Goal: Task Accomplishment & Management: Use online tool/utility

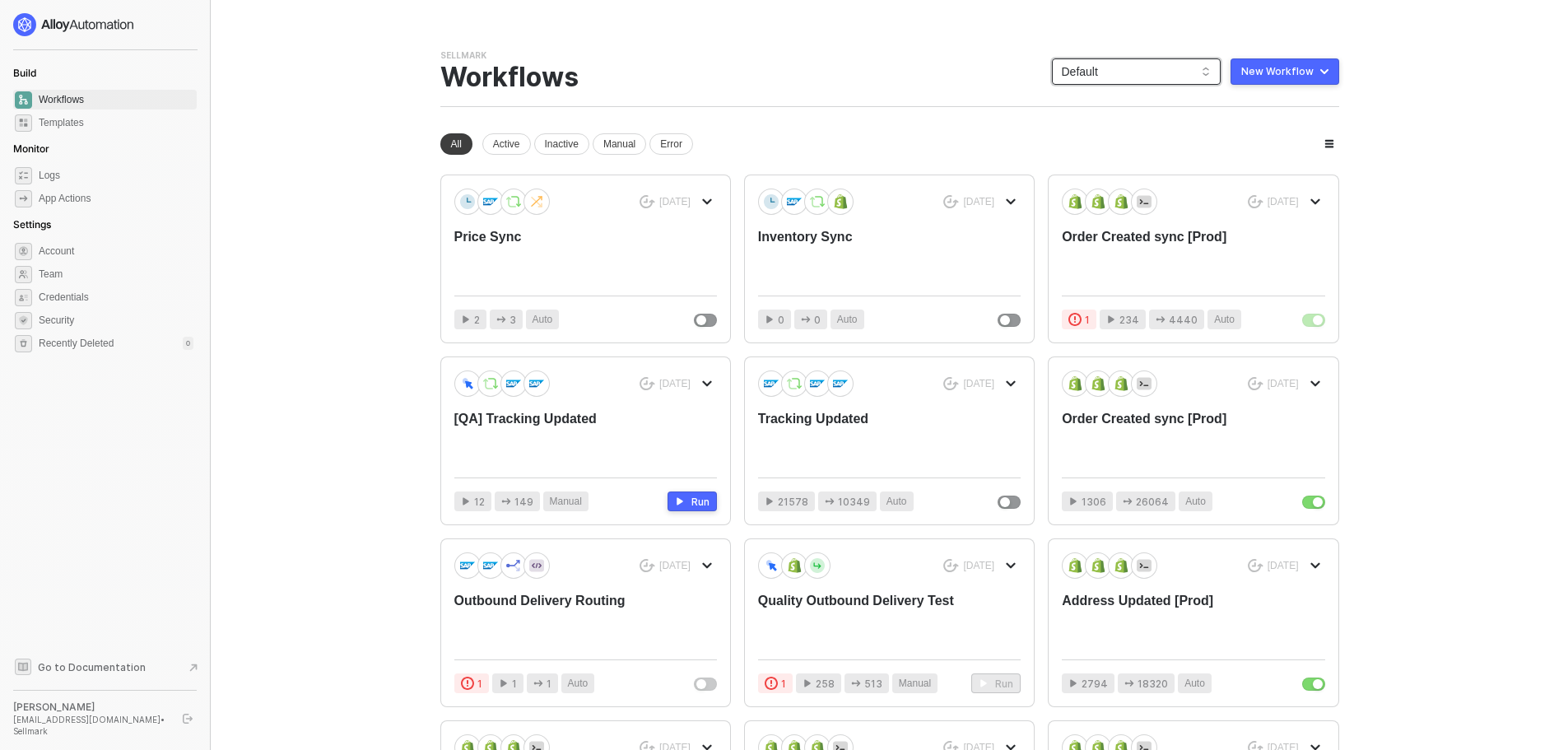
click at [1139, 74] on span "Default" at bounding box center [1136, 71] width 149 height 24
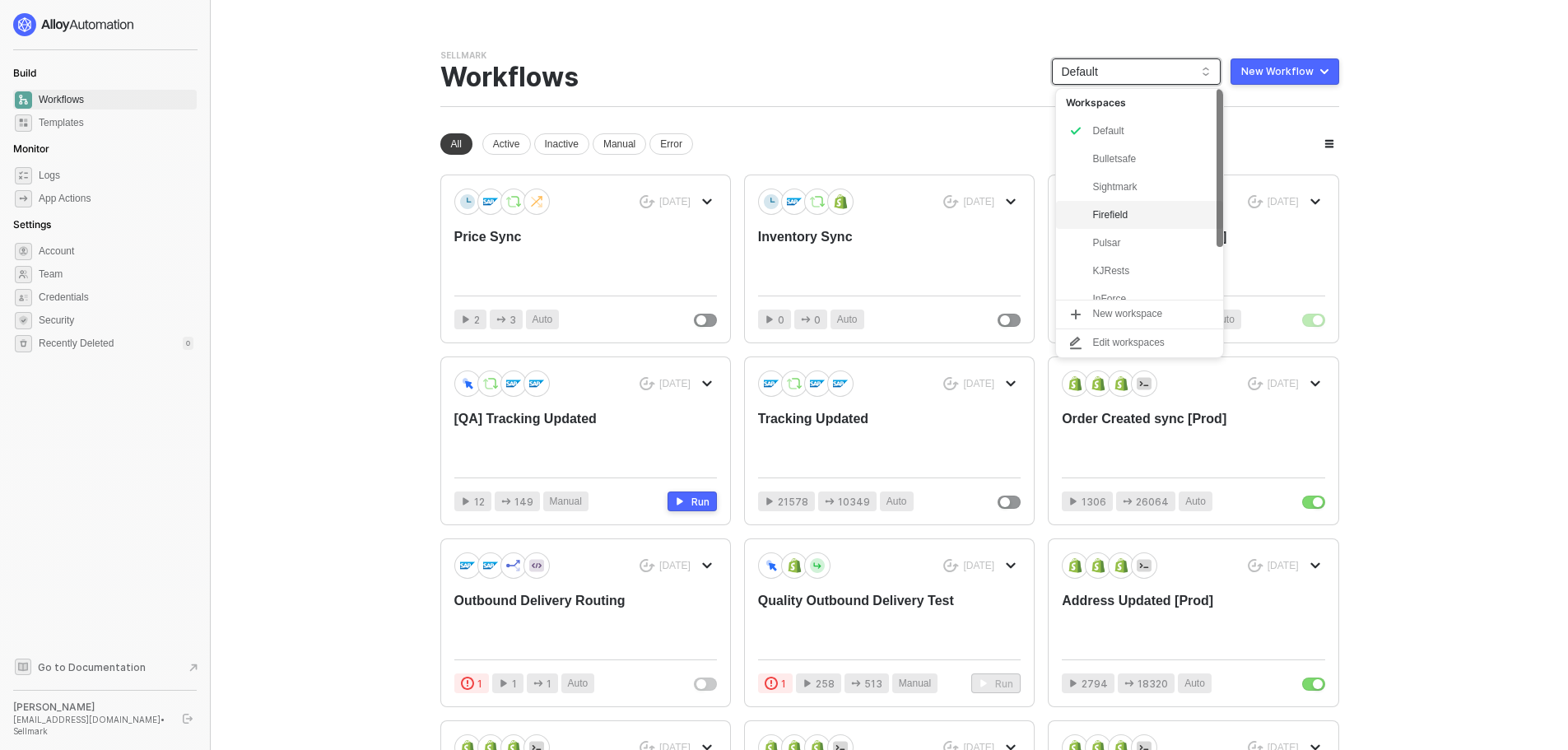
click at [1128, 218] on div "Firefield" at bounding box center [1153, 215] width 121 height 20
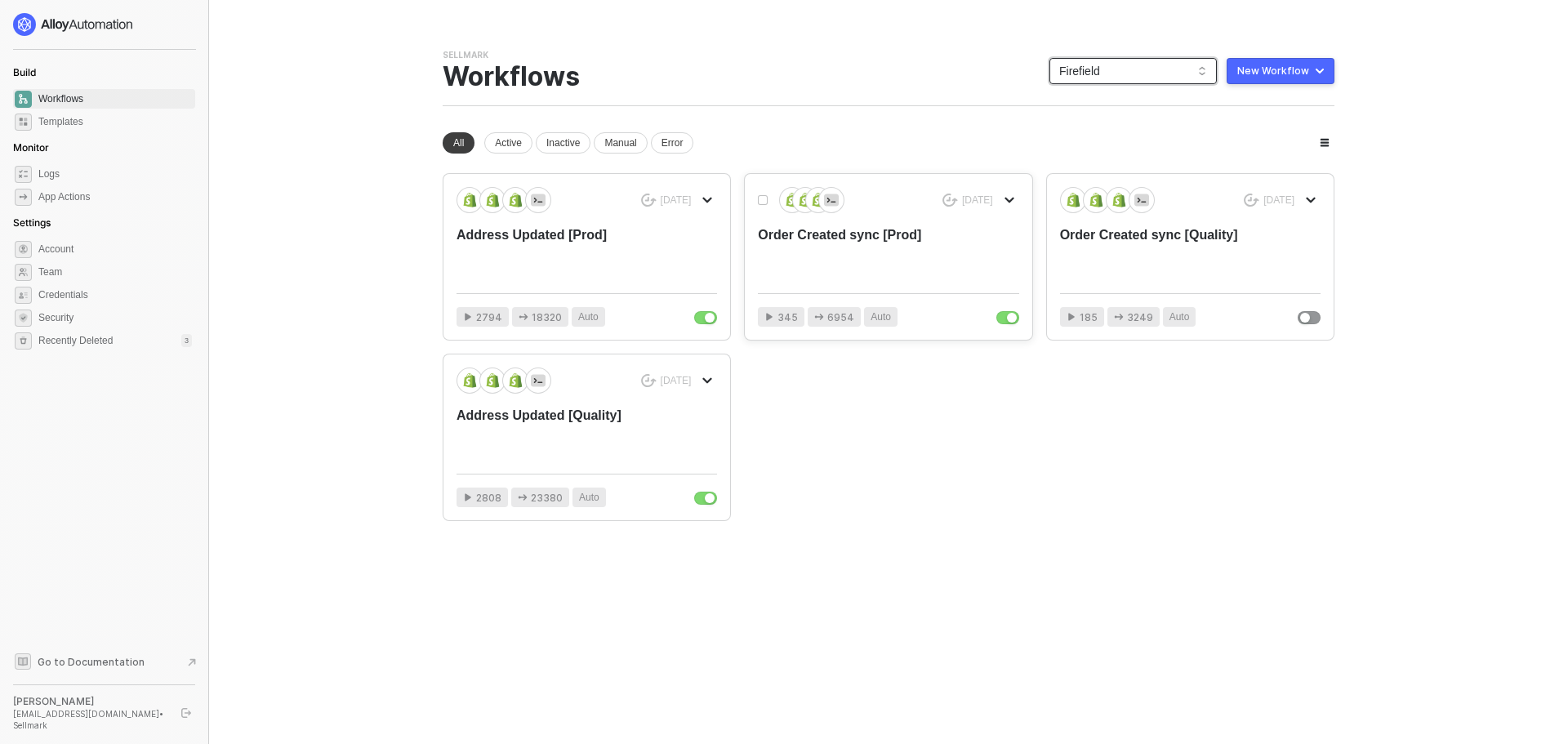
click at [872, 272] on div "Order Created sync [Prod]" at bounding box center [861, 253] width 208 height 54
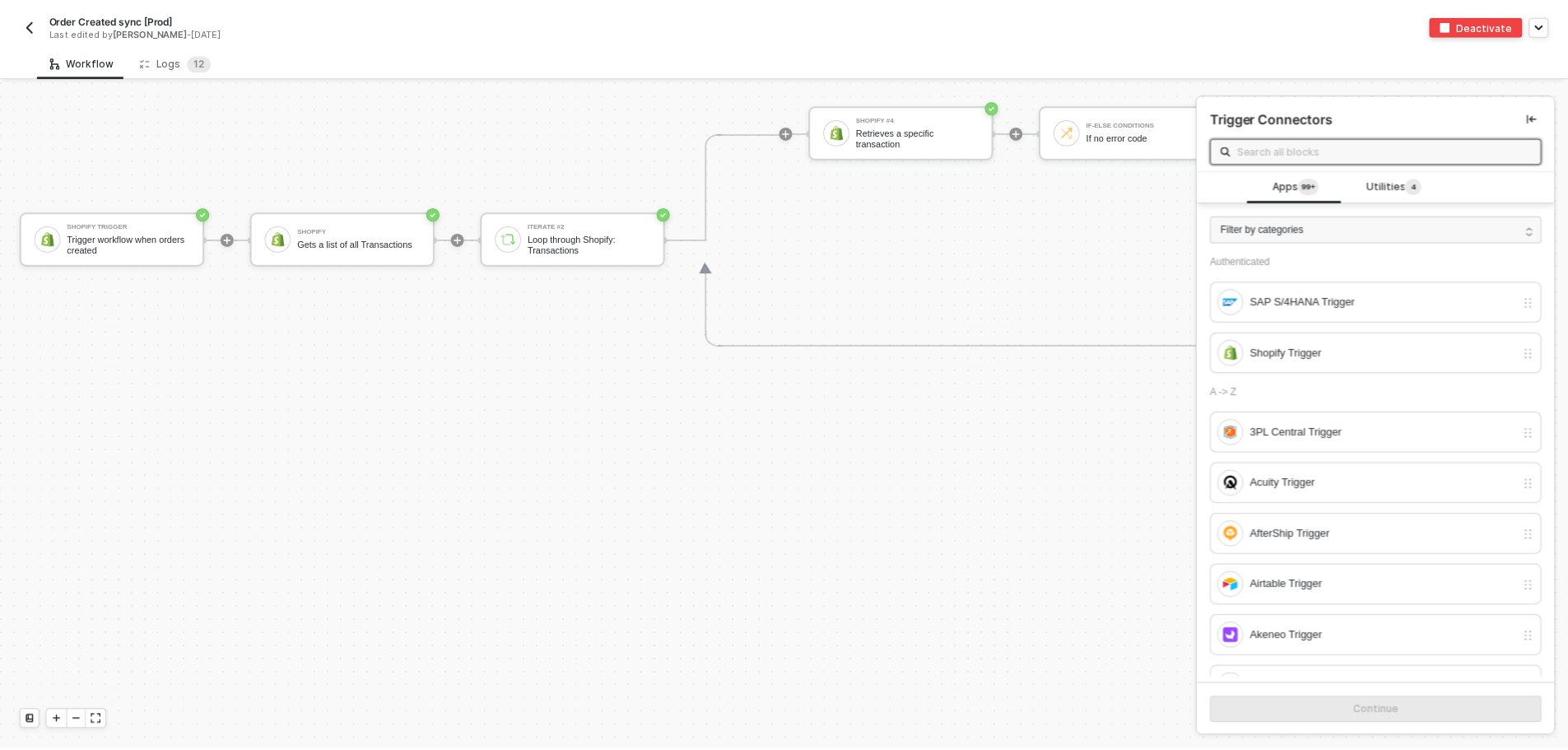
scroll to position [6800, 0]
click at [177, 64] on div "Logs 1 2" at bounding box center [177, 61] width 72 height 16
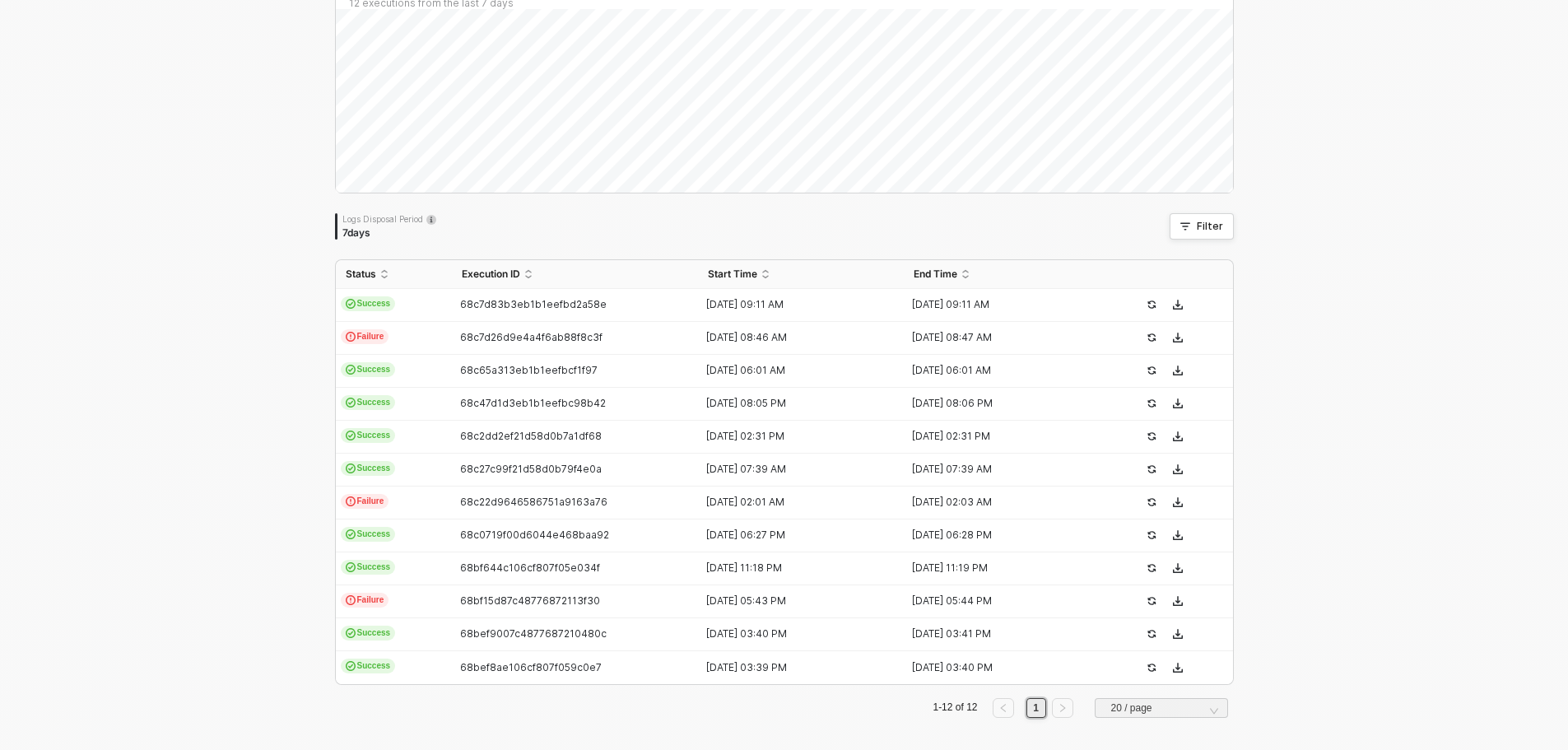
scroll to position [151, 0]
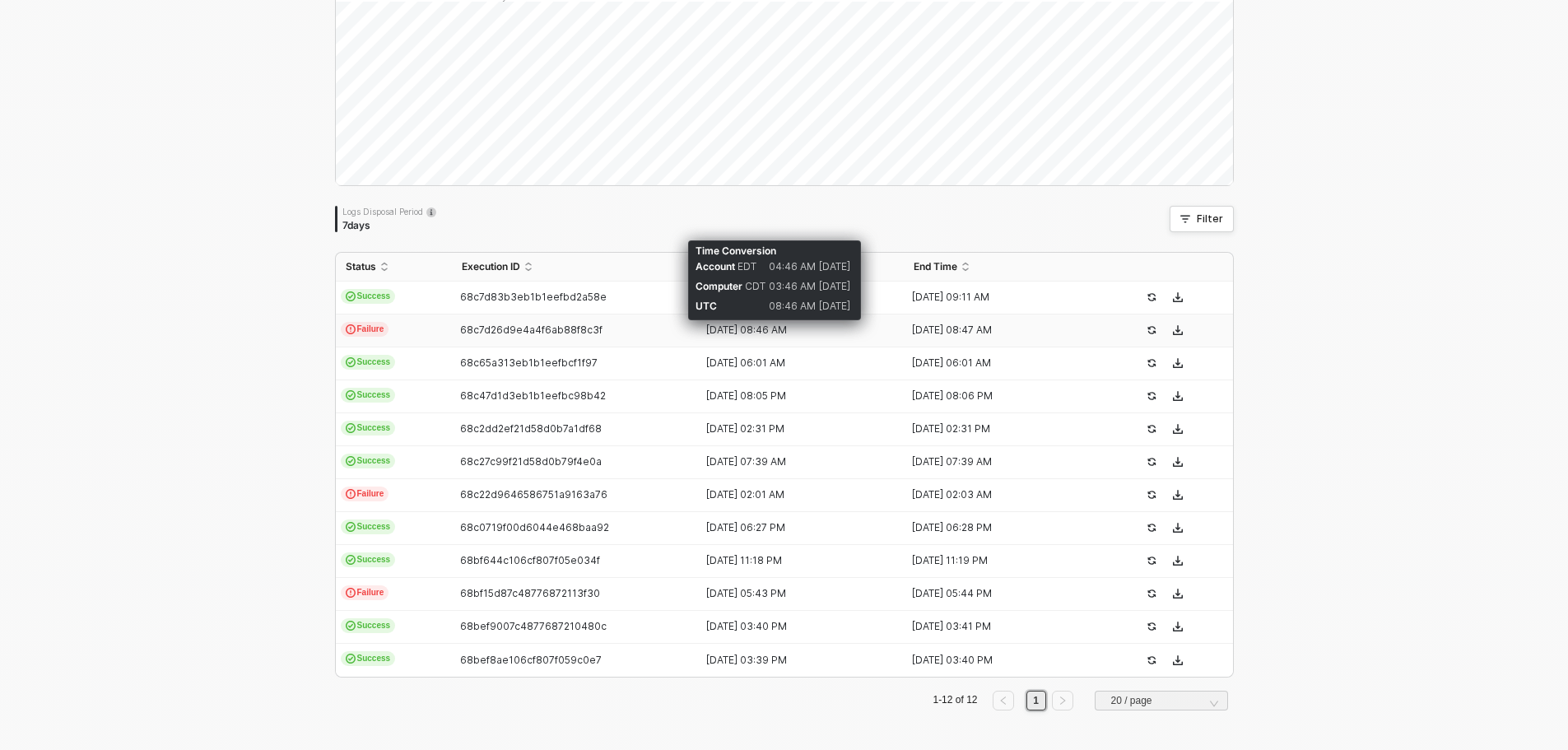
click at [753, 330] on div "[DATE] 08:46 AM" at bounding box center [794, 330] width 193 height 14
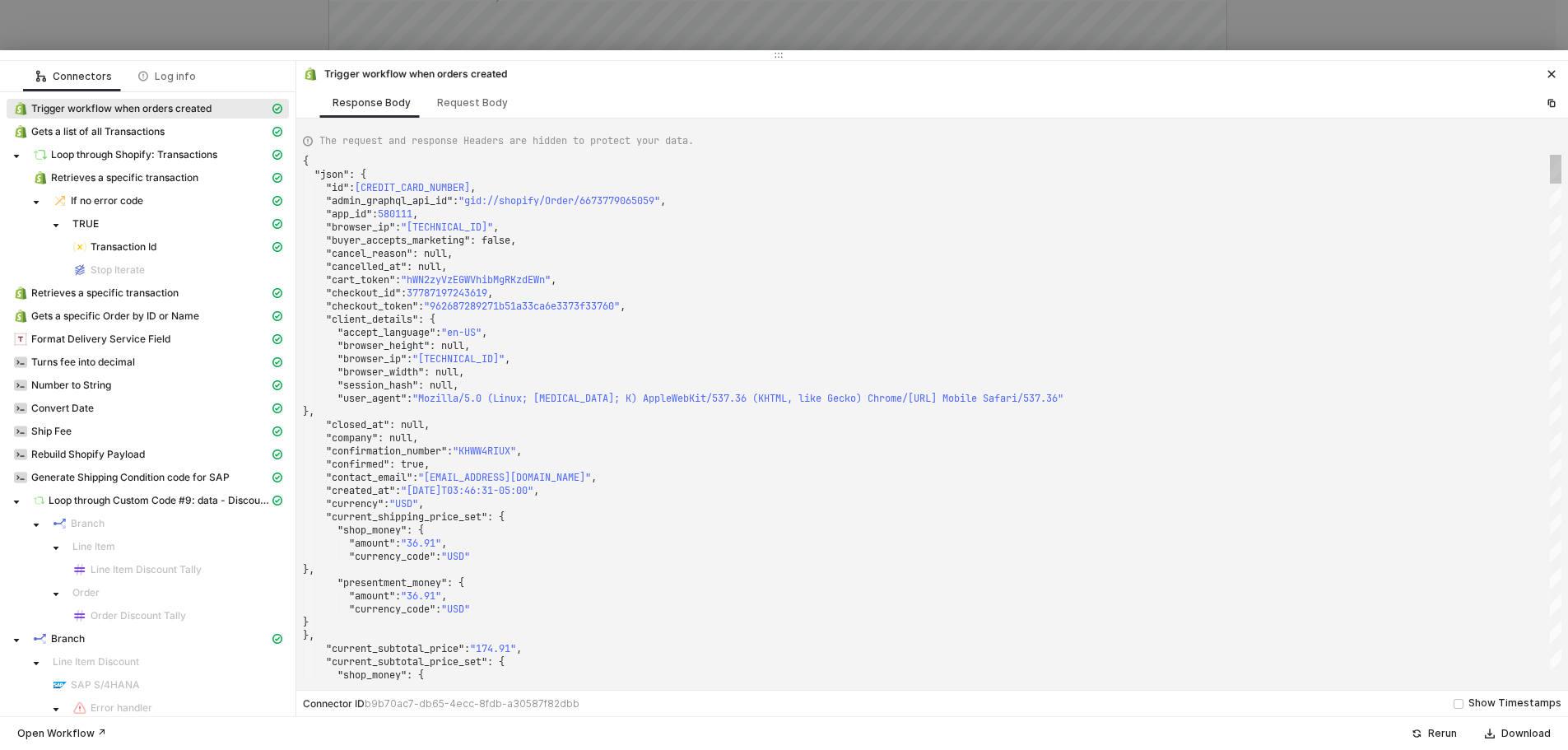
drag, startPoint x: 524, startPoint y: 263, endPoint x: 525, endPoint y: 45, distance: 218.0
click at [525, 50] on div at bounding box center [784, 55] width 1568 height 10
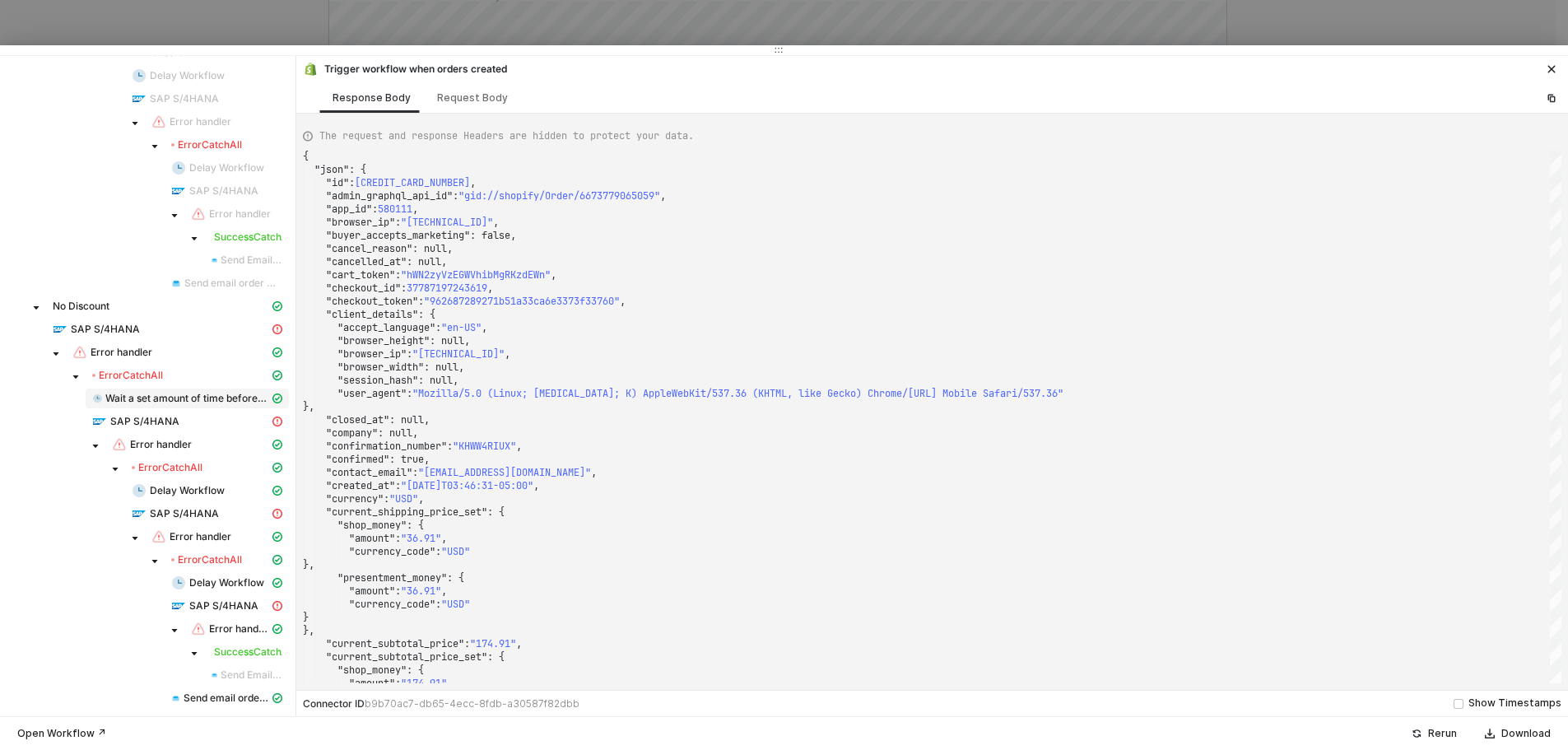
scroll to position [1181, 0]
click at [159, 332] on div "SAP S/4HANA" at bounding box center [160, 327] width 216 height 14
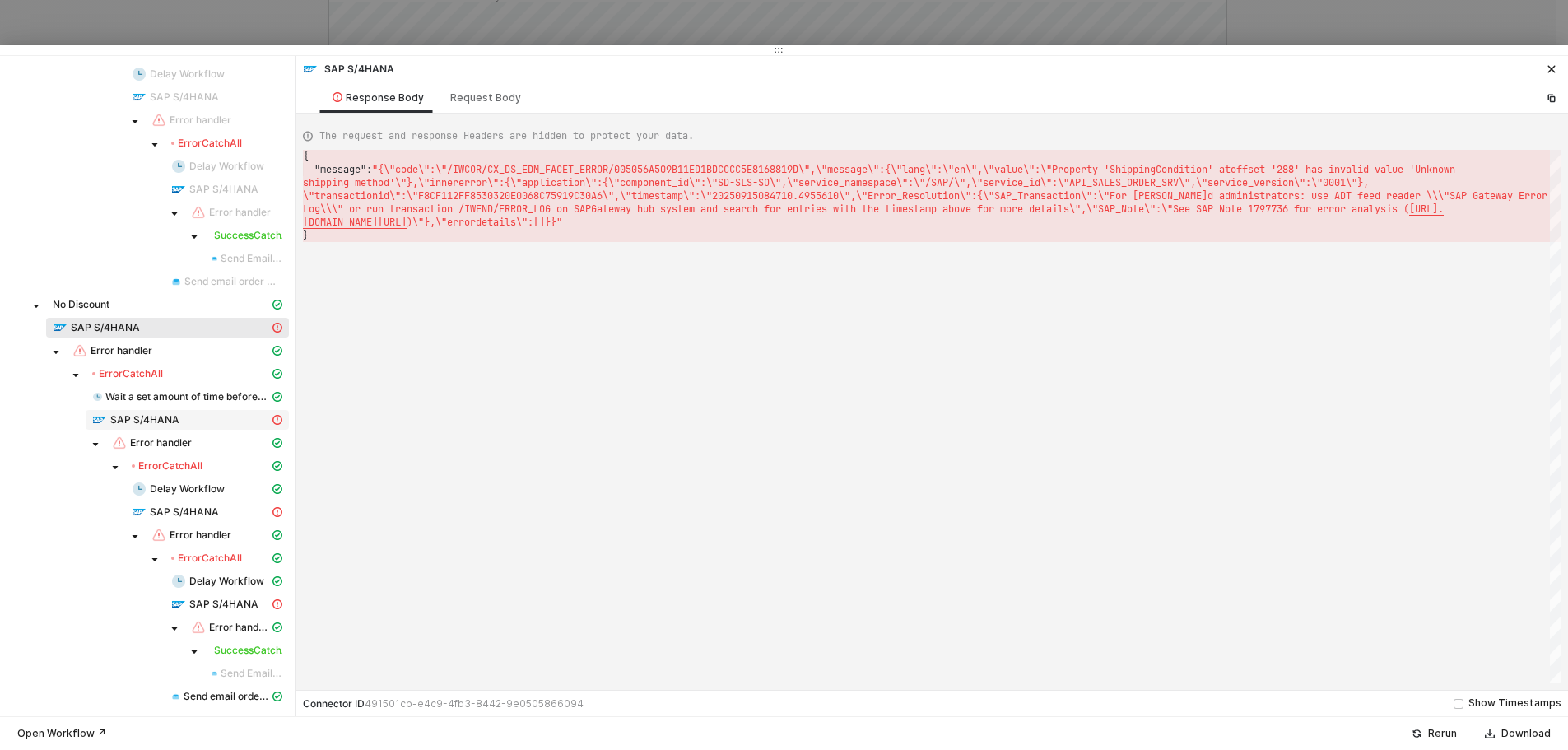
click at [193, 422] on div "SAP S/4HANA" at bounding box center [180, 420] width 177 height 14
click at [215, 600] on span "SAP S/4HANA" at bounding box center [223, 603] width 69 height 14
click at [182, 510] on span "SAP S/4HANA" at bounding box center [184, 511] width 69 height 14
click at [167, 415] on span "SAP S/4HANA" at bounding box center [144, 420] width 69 height 14
click at [111, 323] on span "SAP S/4HANA" at bounding box center [105, 327] width 69 height 14
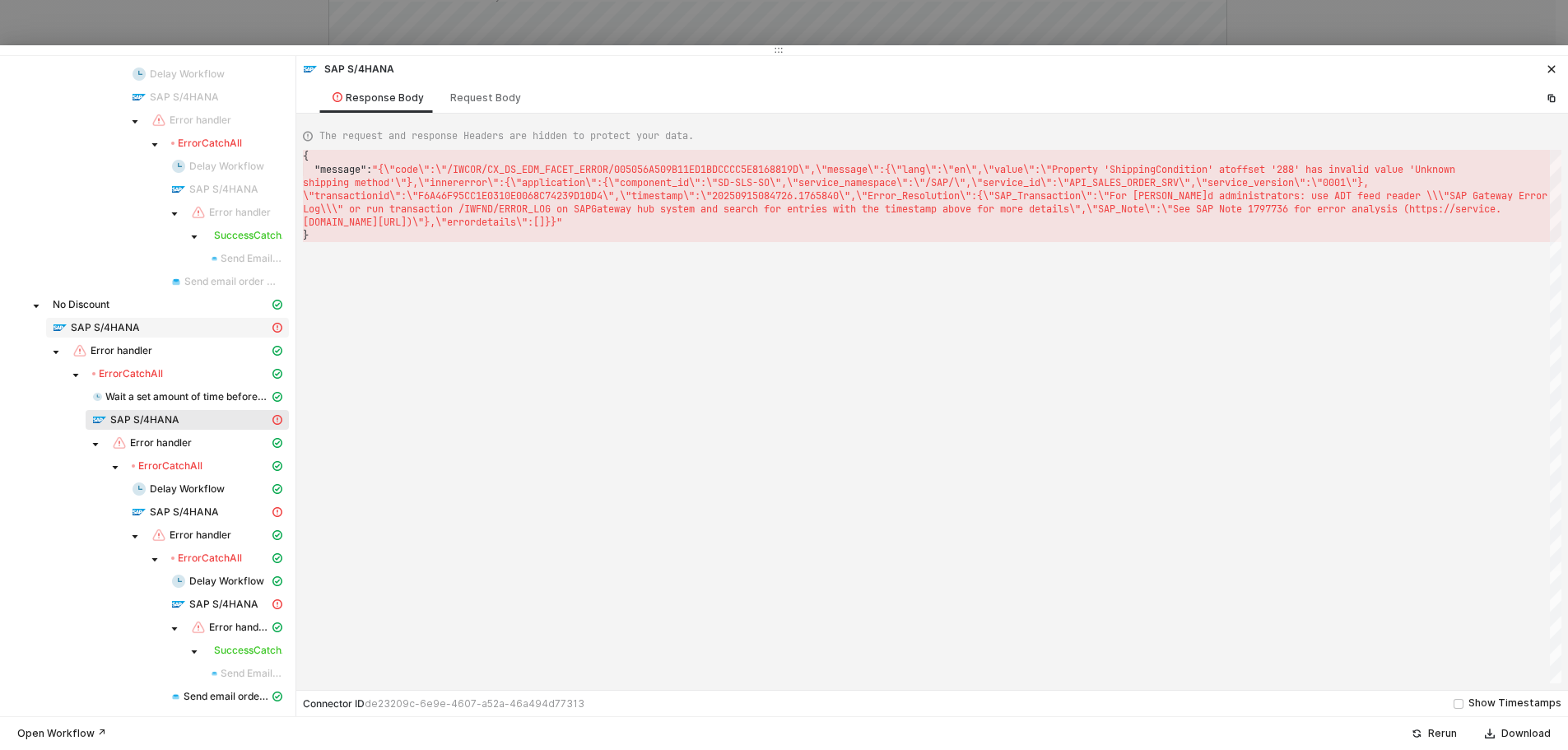
type textarea "{ "message": "{\"code\":\"/IWCOR/CX_DS_EDM_FACET_ERROR/005056A509B11ED1BDCCCC5E…"
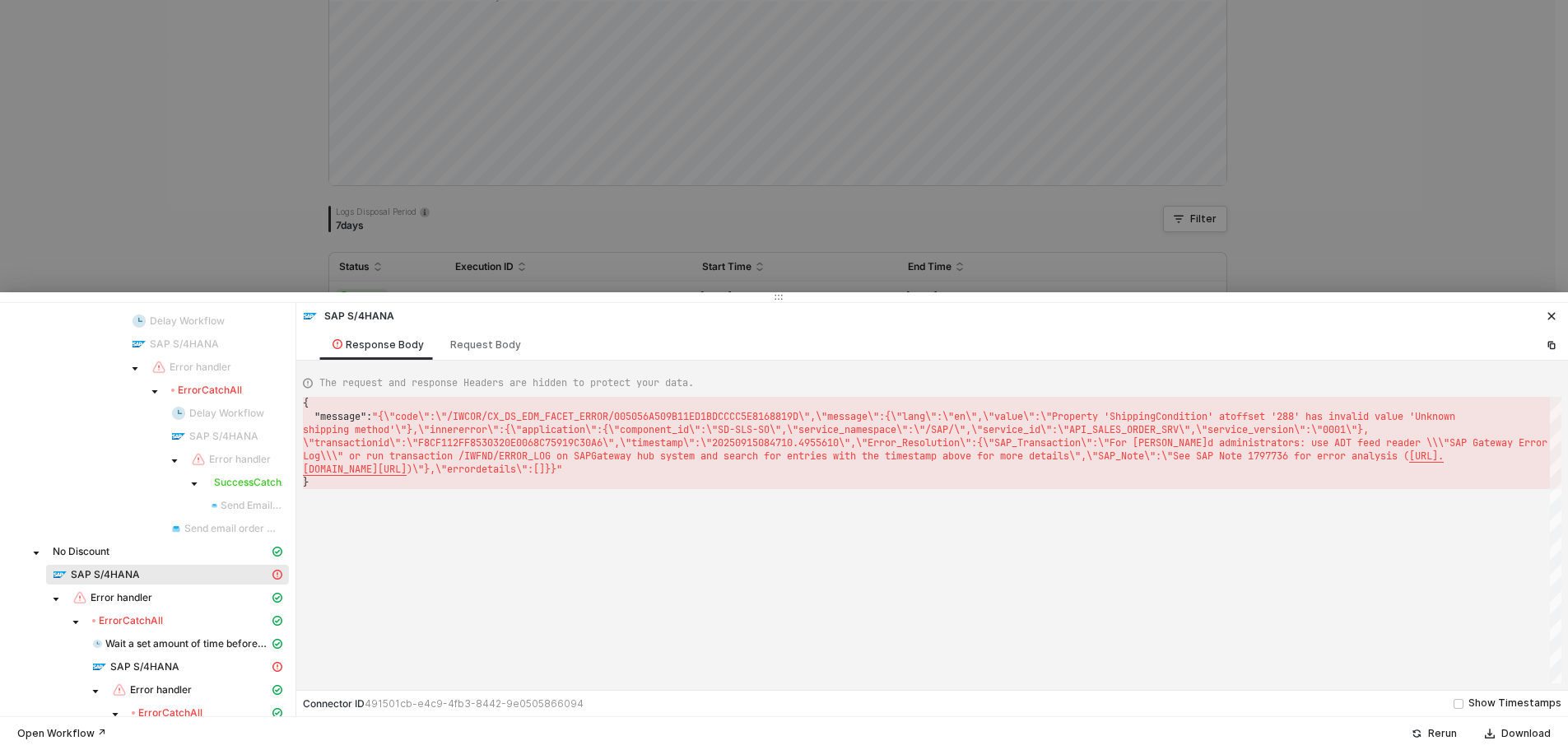
click at [280, 292] on div at bounding box center [784, 296] width 1568 height 10
click at [218, 225] on div at bounding box center [784, 375] width 1568 height 750
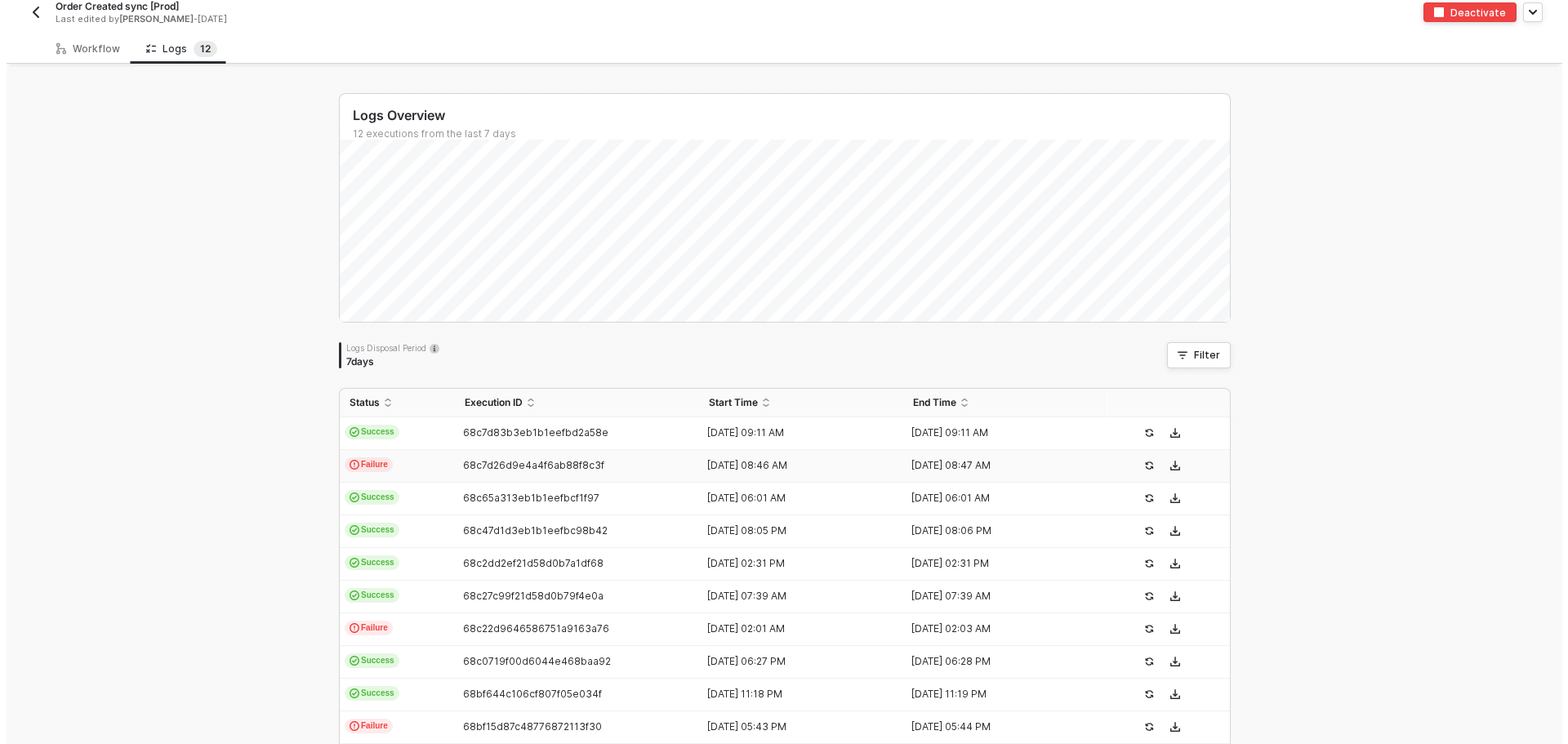
scroll to position [0, 0]
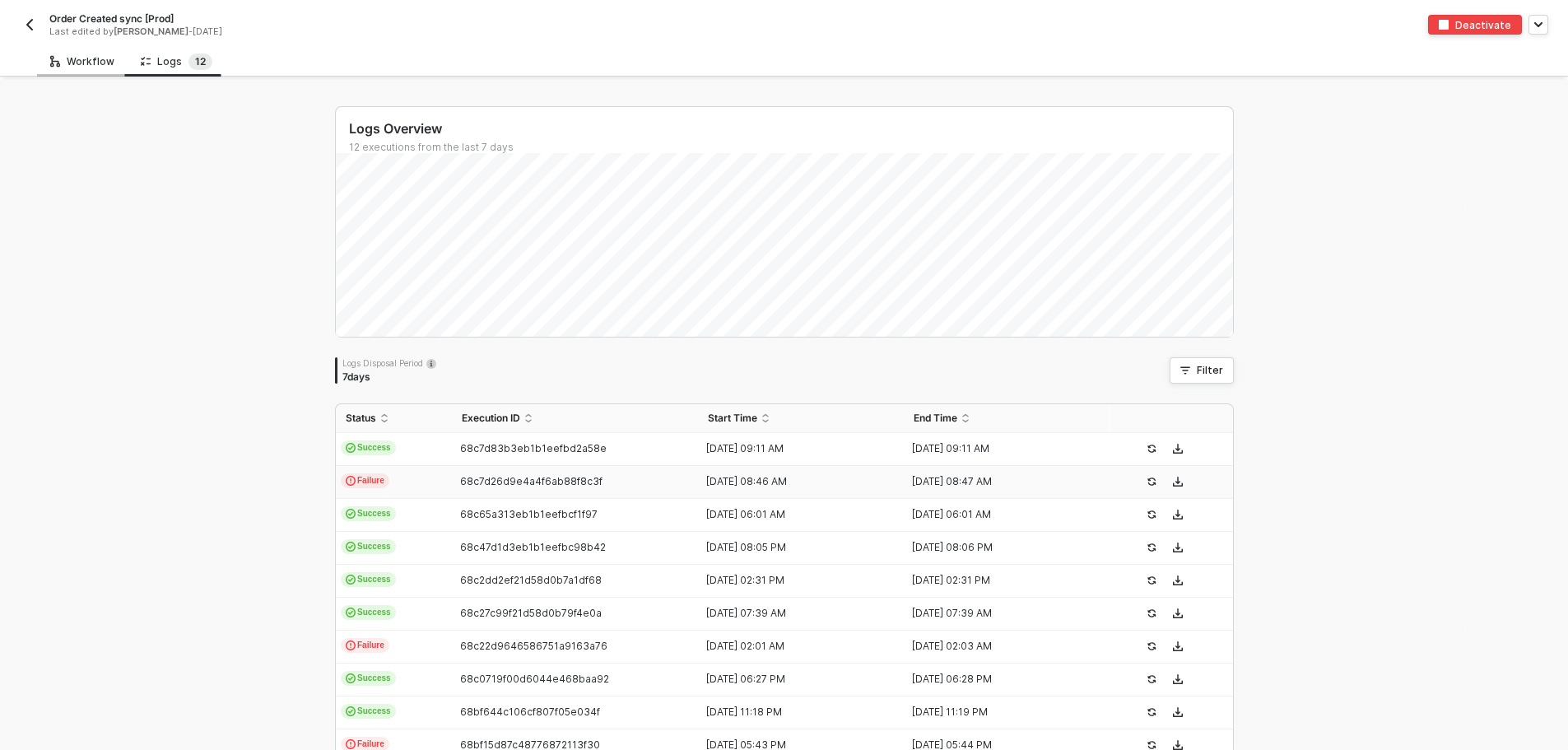
click at [89, 52] on div "Workflow" at bounding box center [82, 61] width 91 height 31
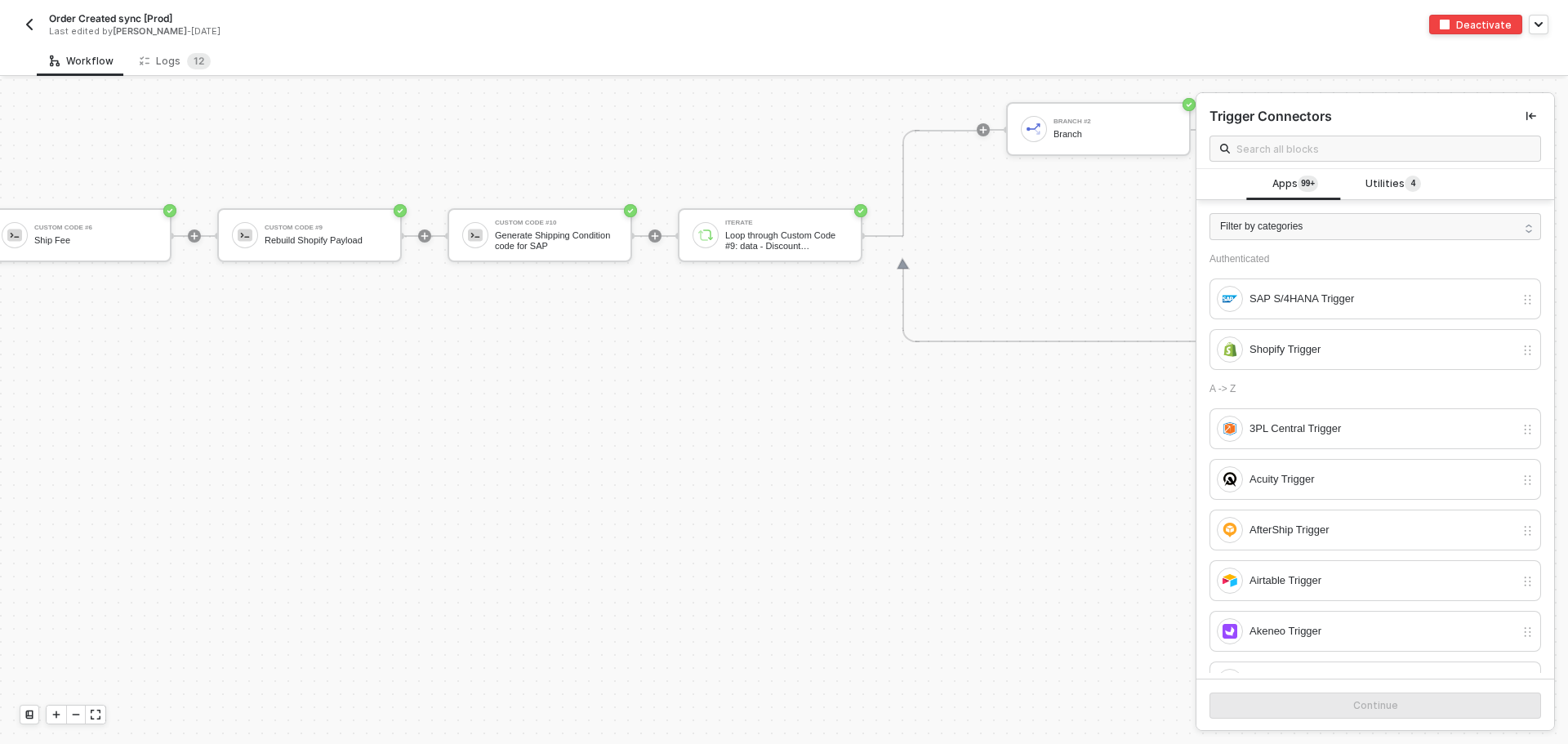
scroll to position [6745, 3437]
click at [535, 227] on div "Custom Code #10 Generate Shipping Condition code for SAP" at bounding box center [549, 235] width 122 height 31
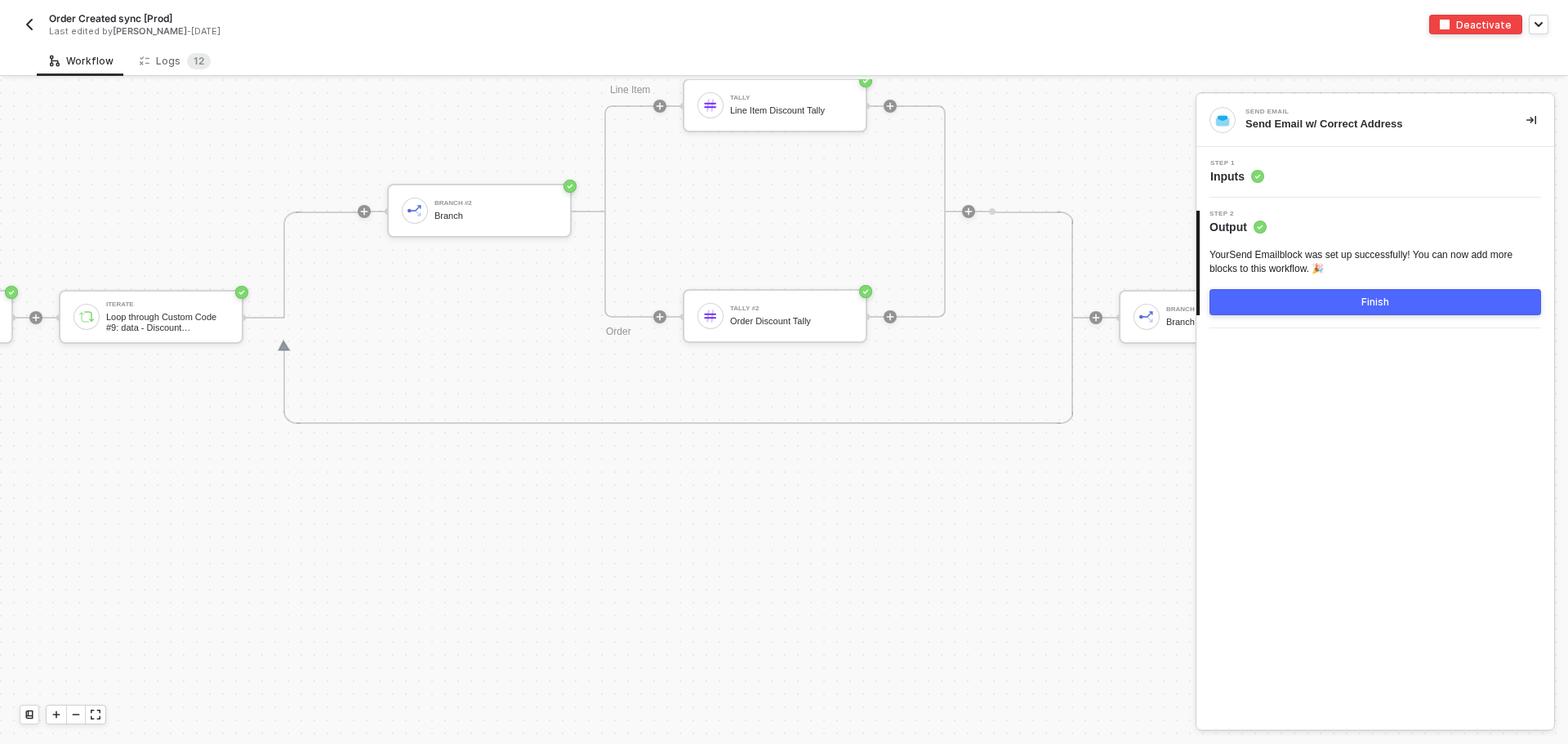
scroll to position [6664, 3406]
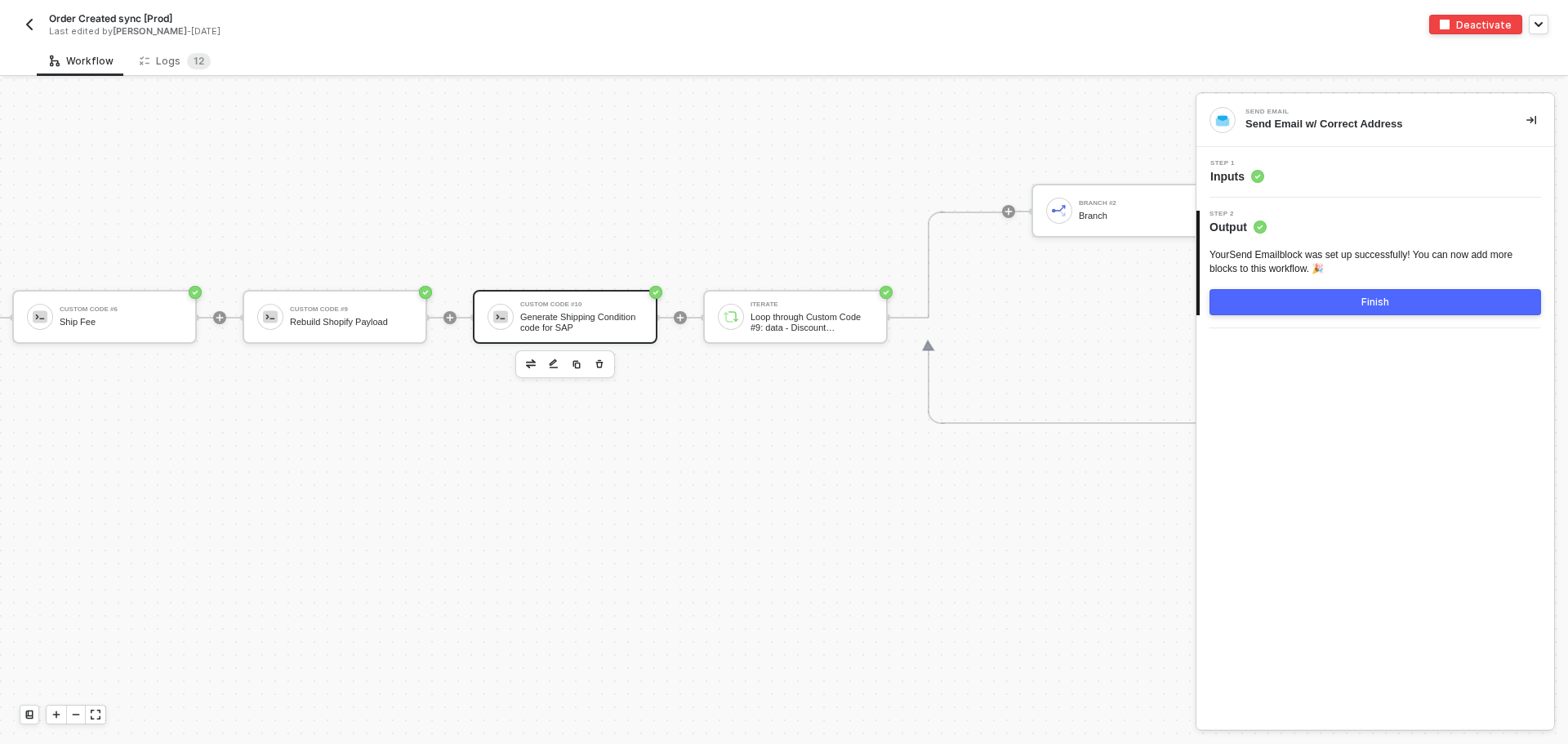
click at [554, 308] on div "Custom Code #10" at bounding box center [581, 304] width 122 height 6
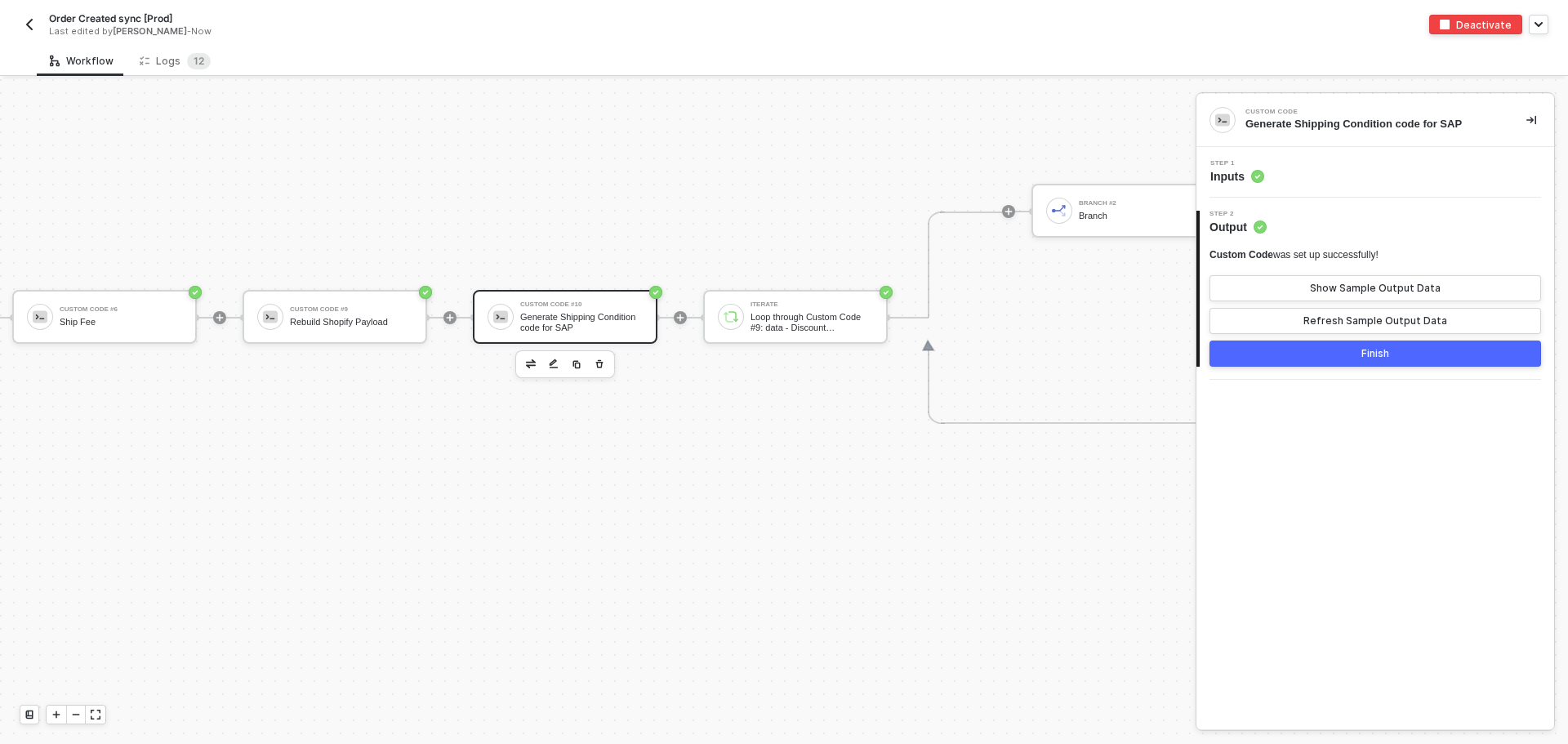
click at [1234, 180] on span "Inputs" at bounding box center [1237, 176] width 54 height 16
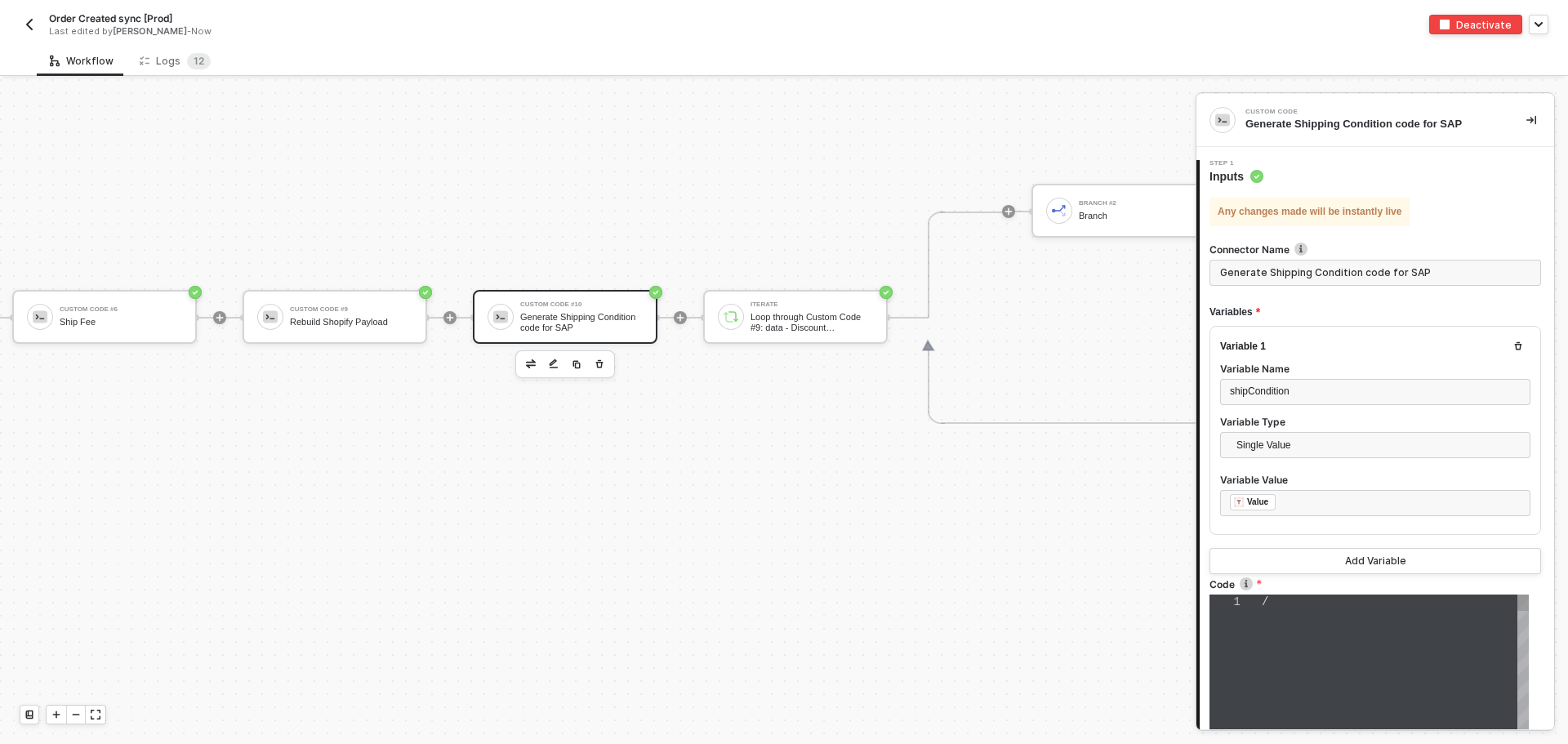
type textarea "// const shippingCodes = { // "FedEx 2Day": "F2", // "FedEx Express Saver": "F3…"
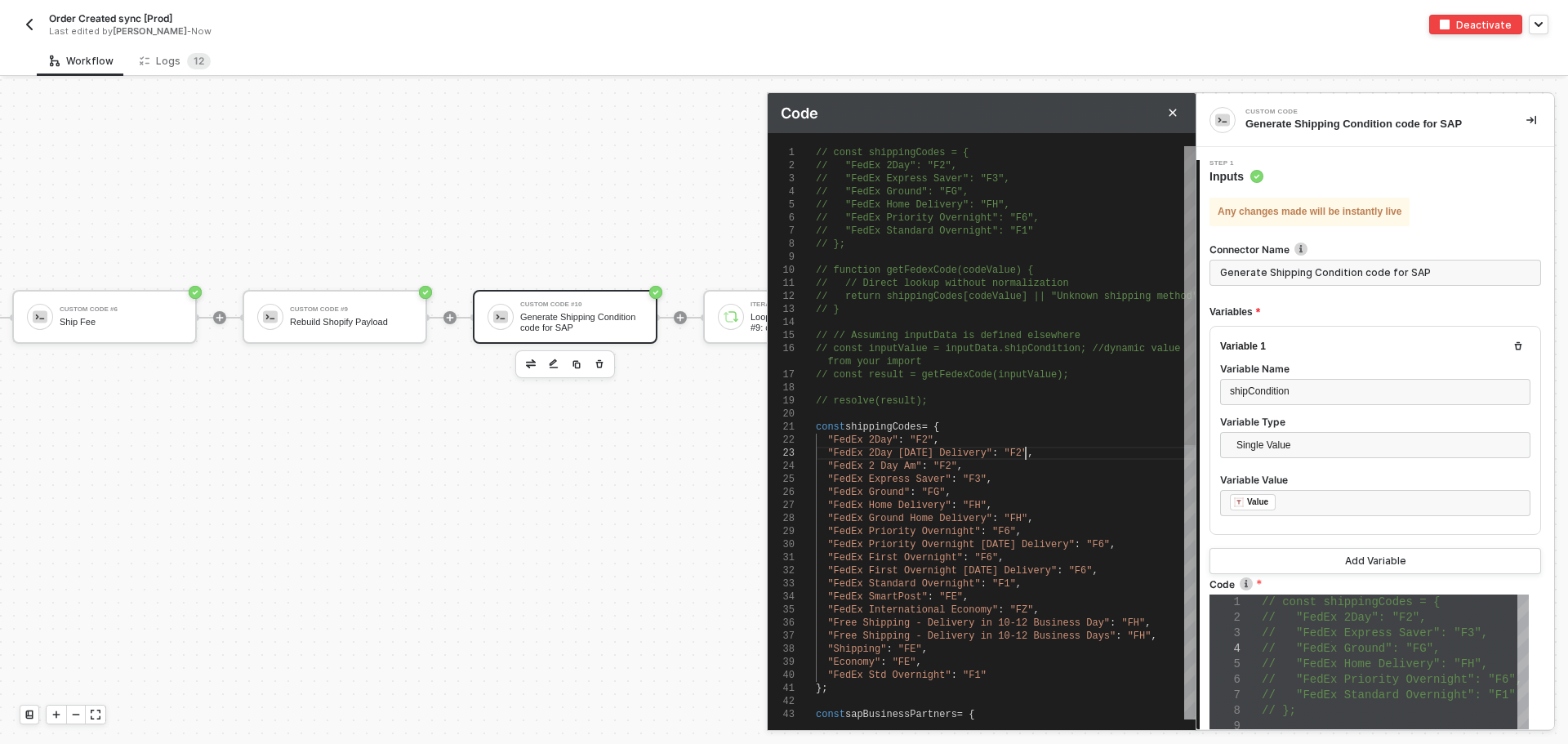
click at [1040, 447] on div ""FedEx 2Day Saturday Delivery" : "F2" ," at bounding box center [1005, 453] width 380 height 13
drag, startPoint x: 1030, startPoint y: 456, endPoint x: 827, endPoint y: 457, distance: 203.0
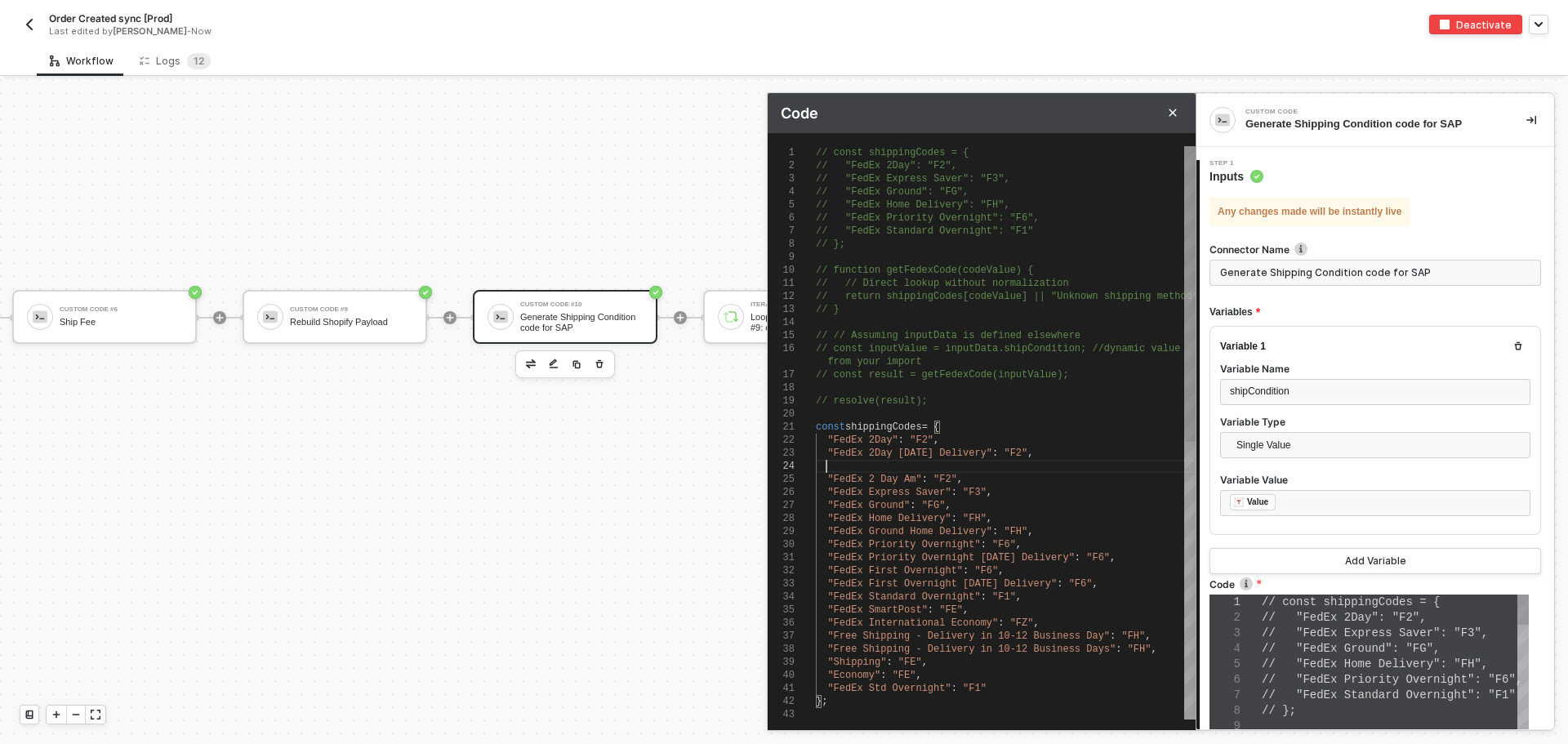
scroll to position [53, 10]
paste textarea ""FedEx 2Day Saturday Delivery": "F2","
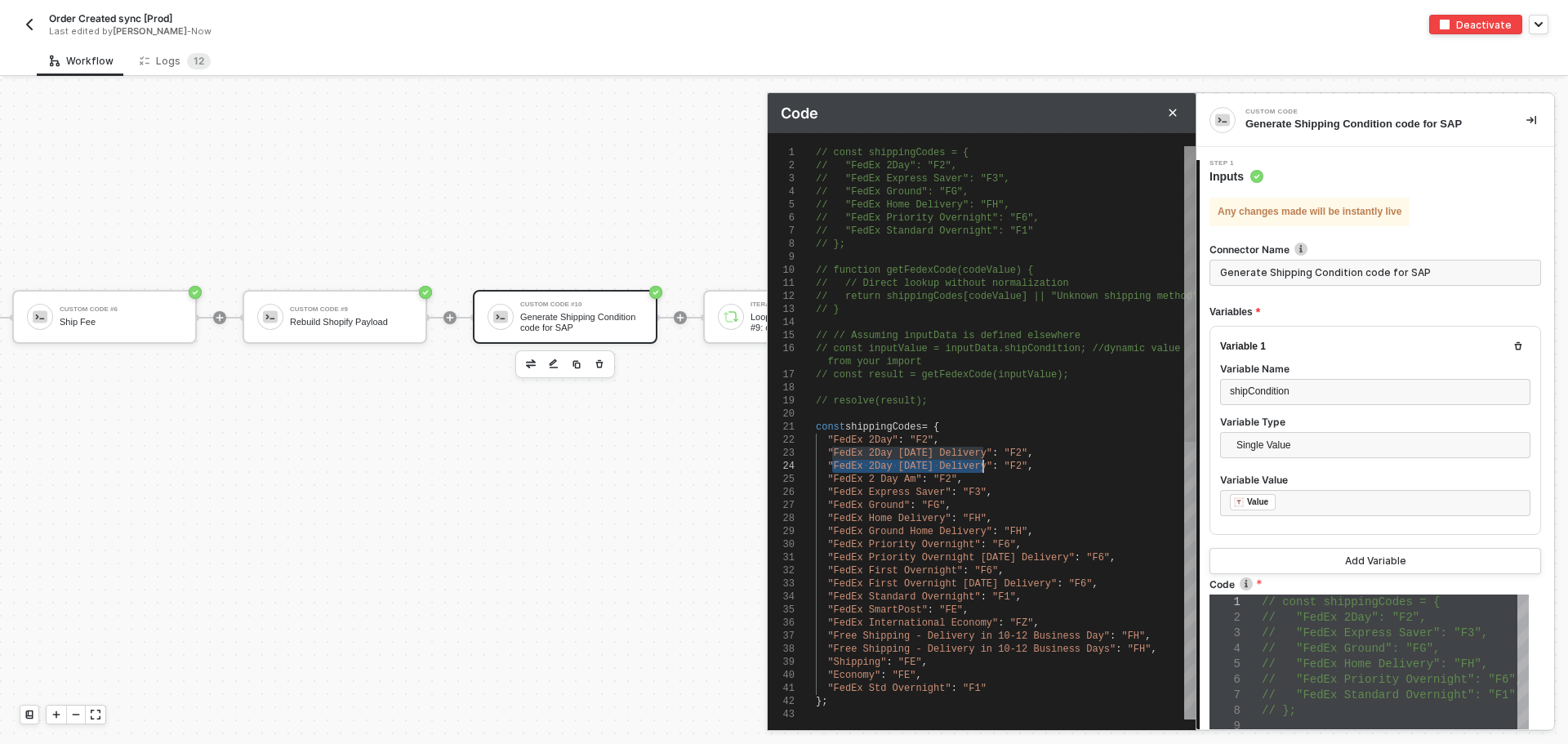
drag, startPoint x: 833, startPoint y: 462, endPoint x: 982, endPoint y: 470, distance: 149.2
paste textarea "®"
type textarea "const shippingCodes = { "FedEx 2Day": "F2", "FedEx 2Day Saturday Delivery": "F2…"
click at [1003, 495] on div ""FedEx Express Saver" : "F3" ," at bounding box center [1005, 492] width 380 height 13
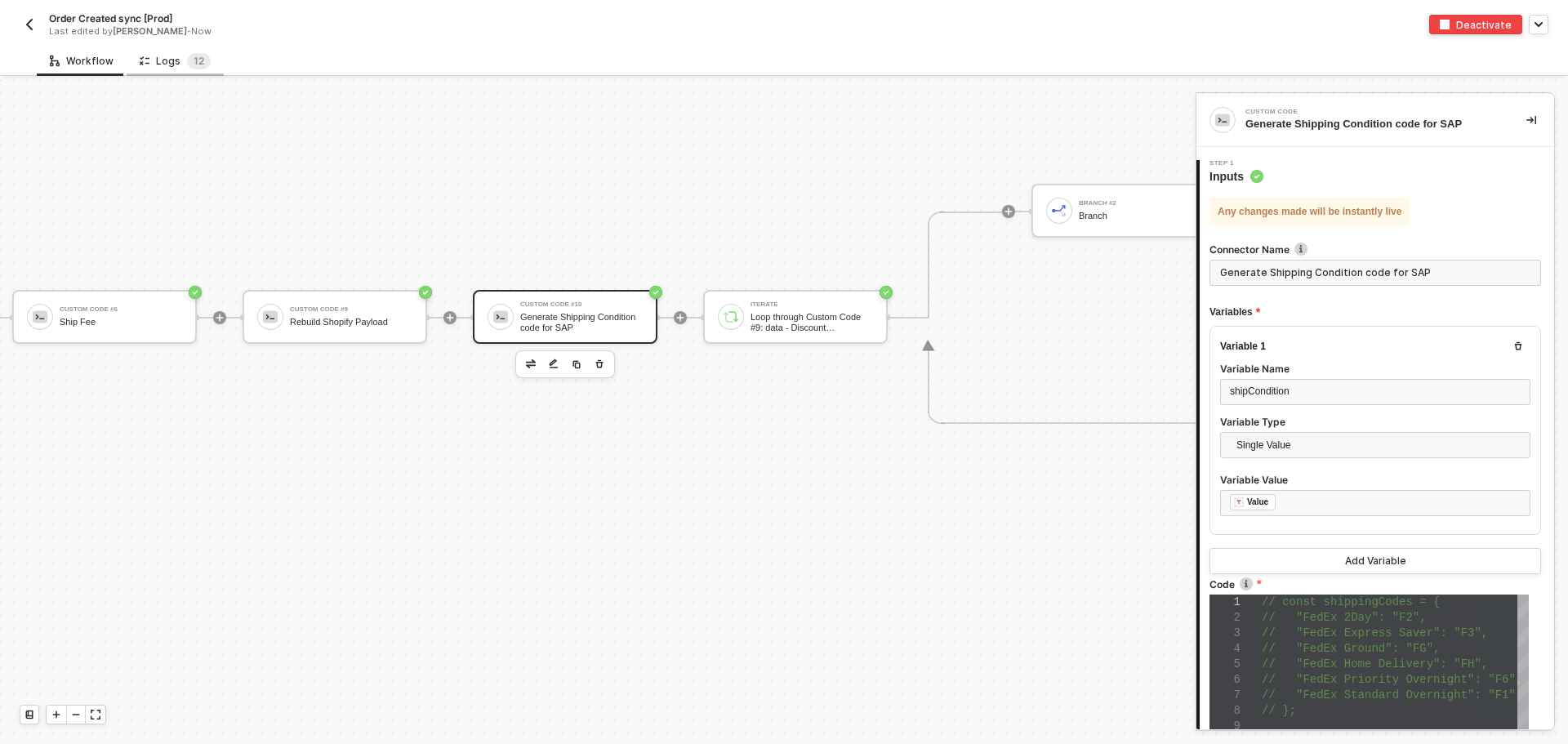
click at [146, 63] on icon at bounding box center [147, 61] width 4 height 6
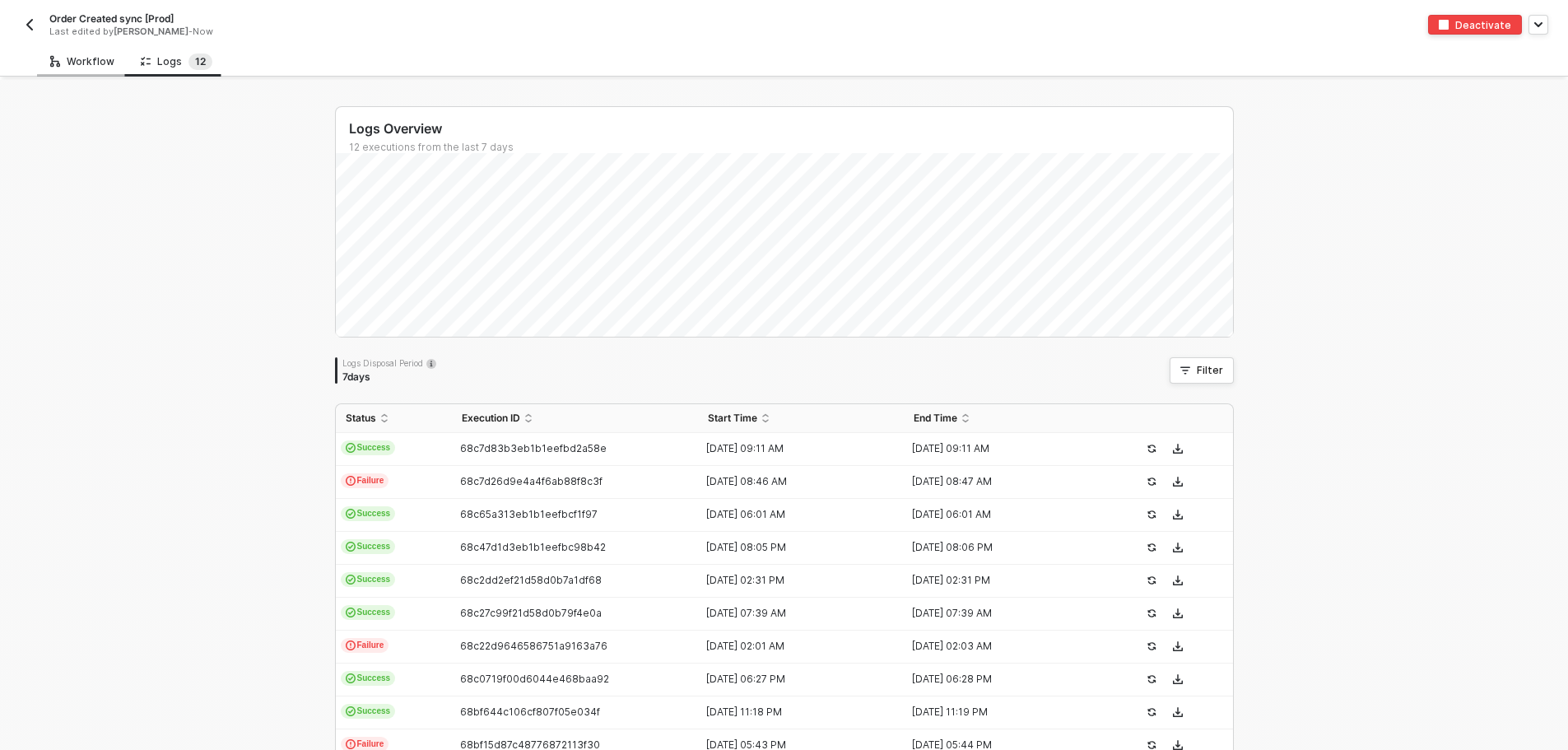
click at [77, 71] on div "Workflow" at bounding box center [82, 61] width 91 height 31
type textarea "// const shippingCodes = { // "FedEx 2Day": "F2", // "FedEx Express Saver": "F3…"
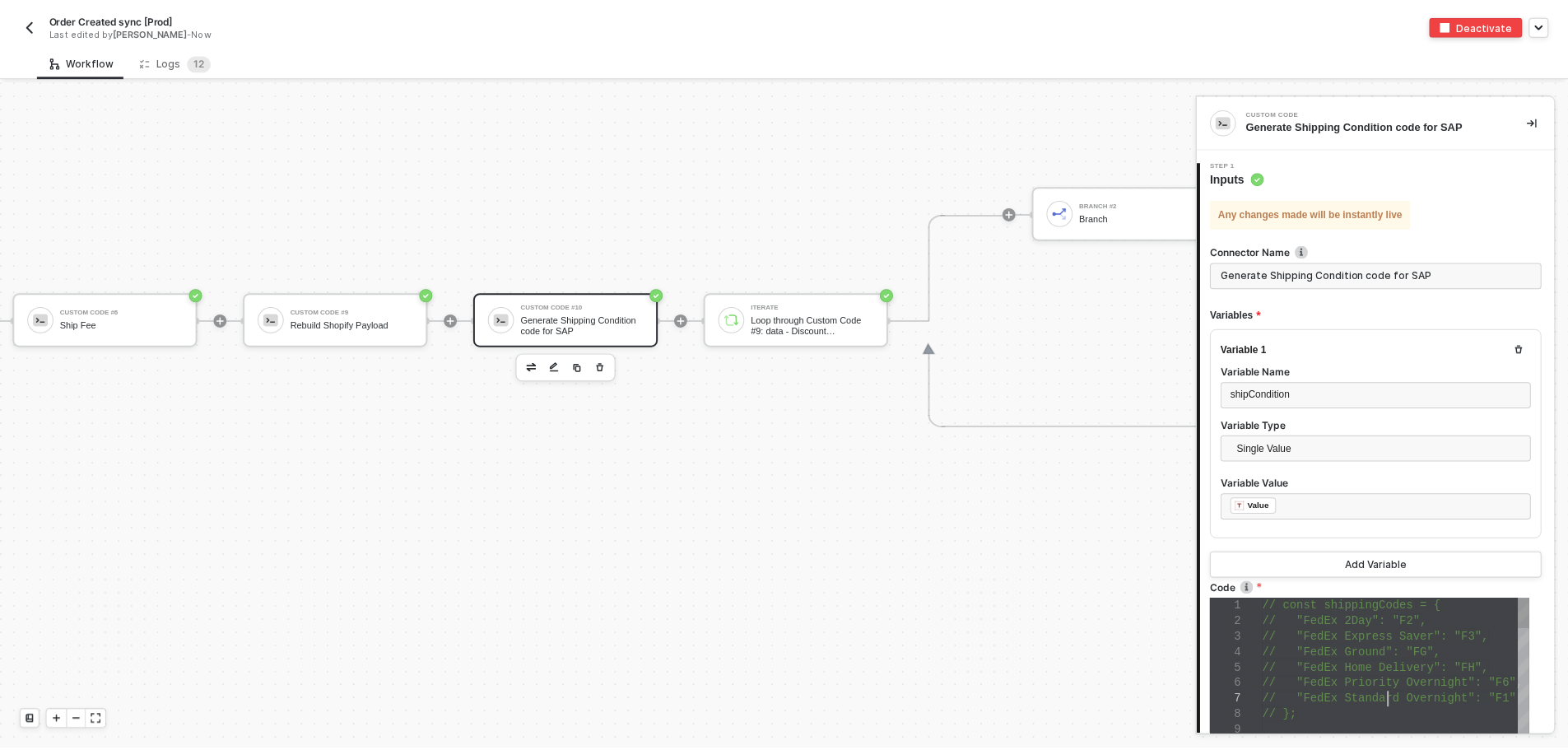
scroll to position [0, 0]
click at [1400, 693] on span "// "FedEx Standard Overnight": "F1"" at bounding box center [1400, 700] width 256 height 14
click at [155, 66] on div "Logs 1 2" at bounding box center [177, 61] width 72 height 16
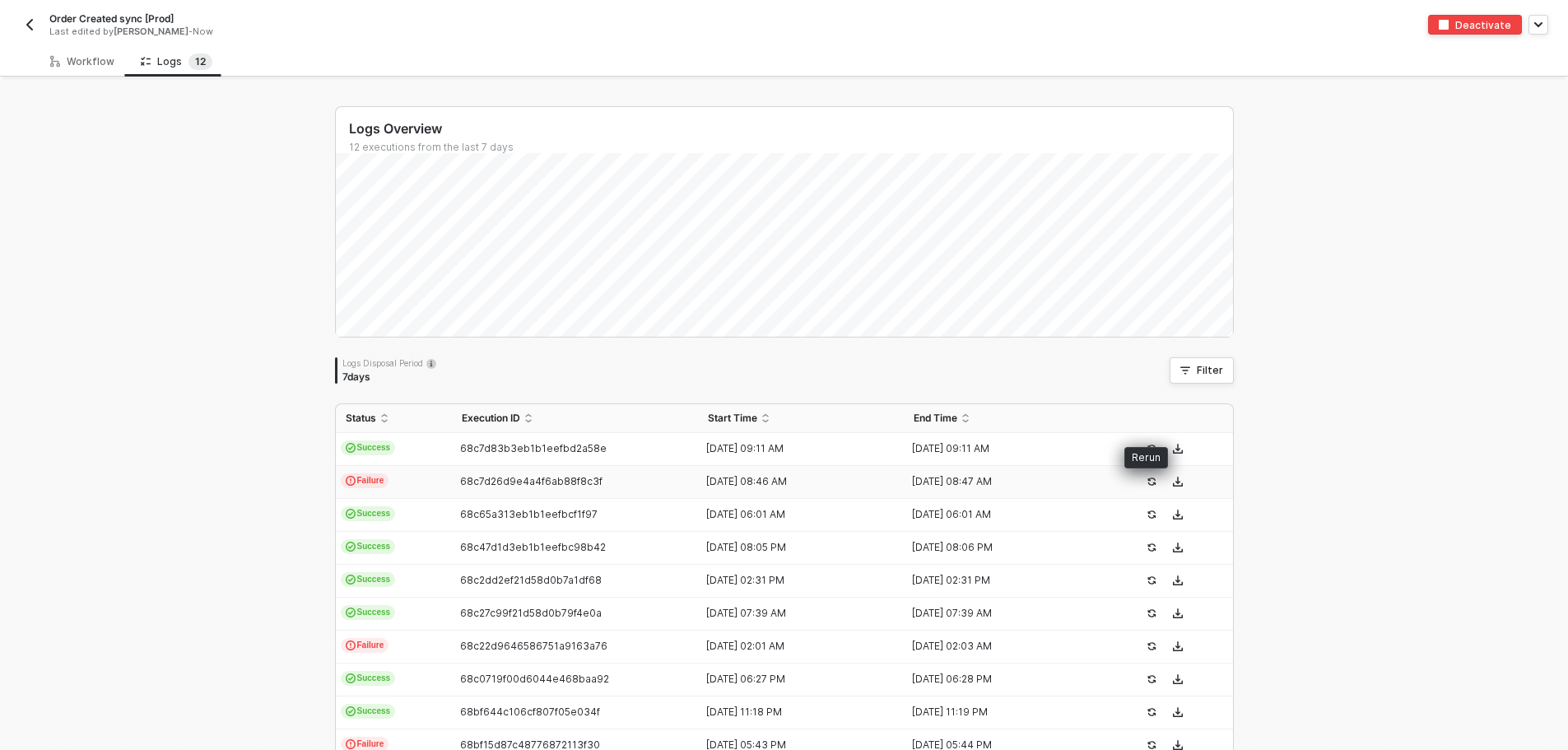
click at [1148, 487] on button "button" at bounding box center [1151, 482] width 20 height 20
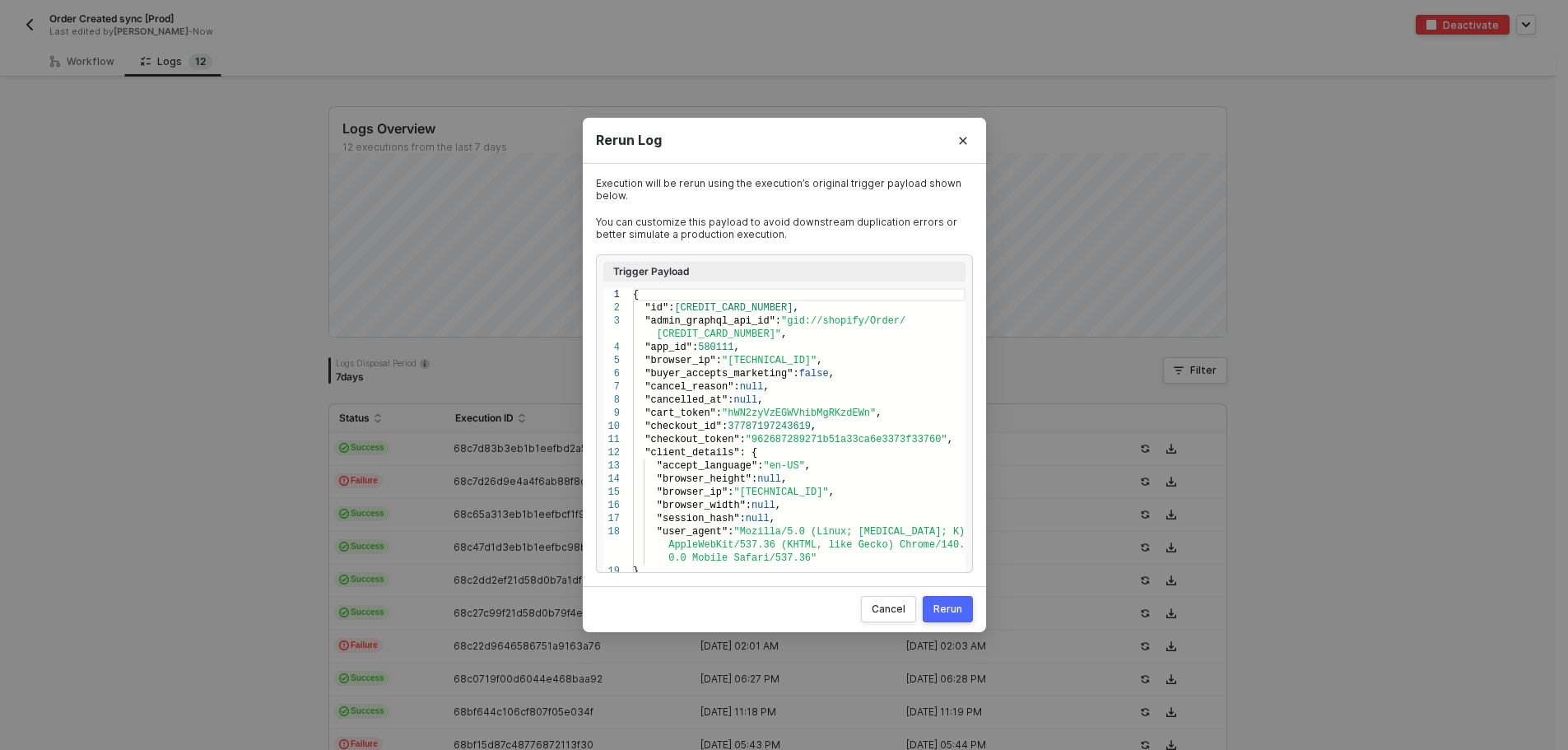
click at [944, 608] on div "Rerun" at bounding box center [947, 609] width 29 height 14
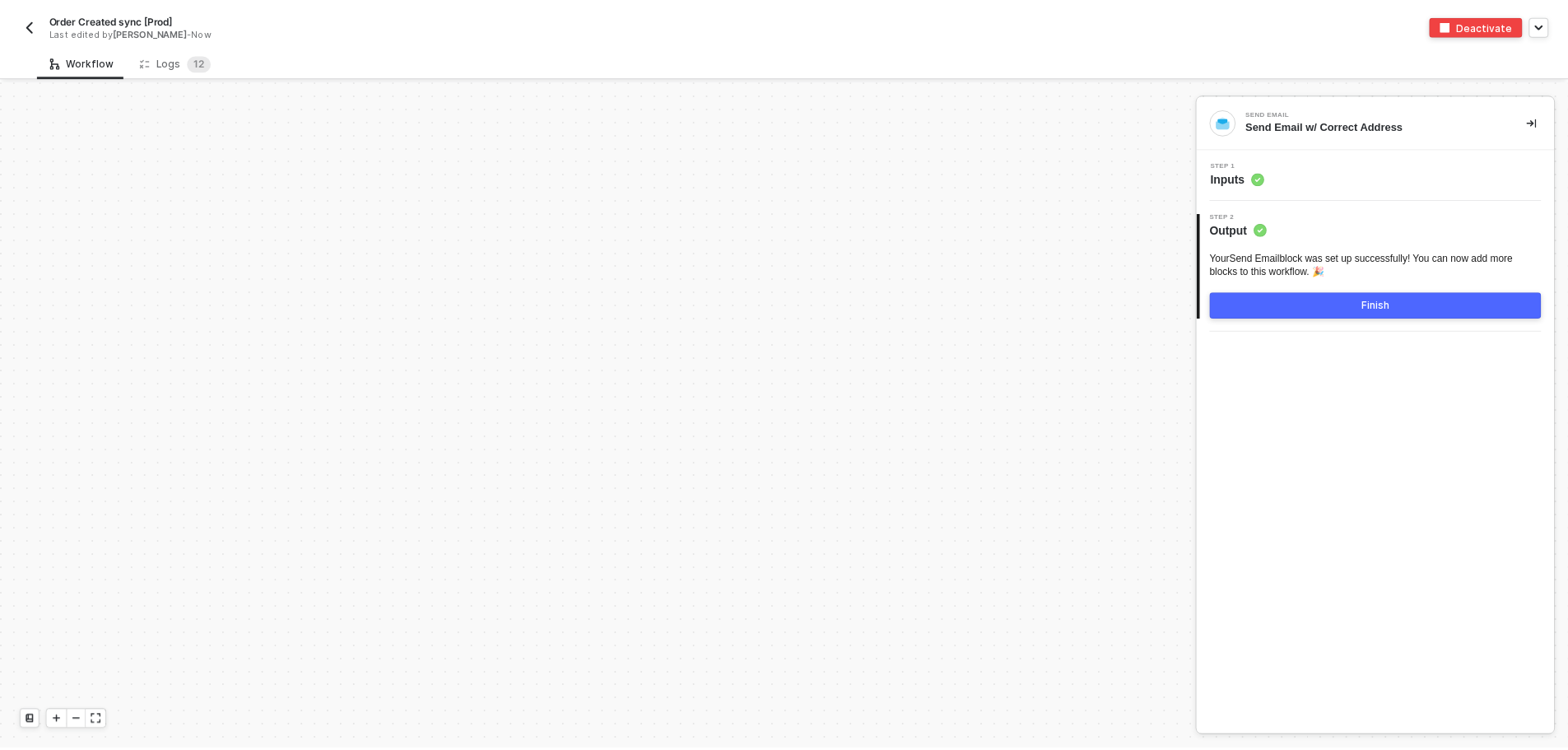
scroll to position [5565, 0]
click at [167, 63] on div "Logs 1 2" at bounding box center [177, 61] width 72 height 16
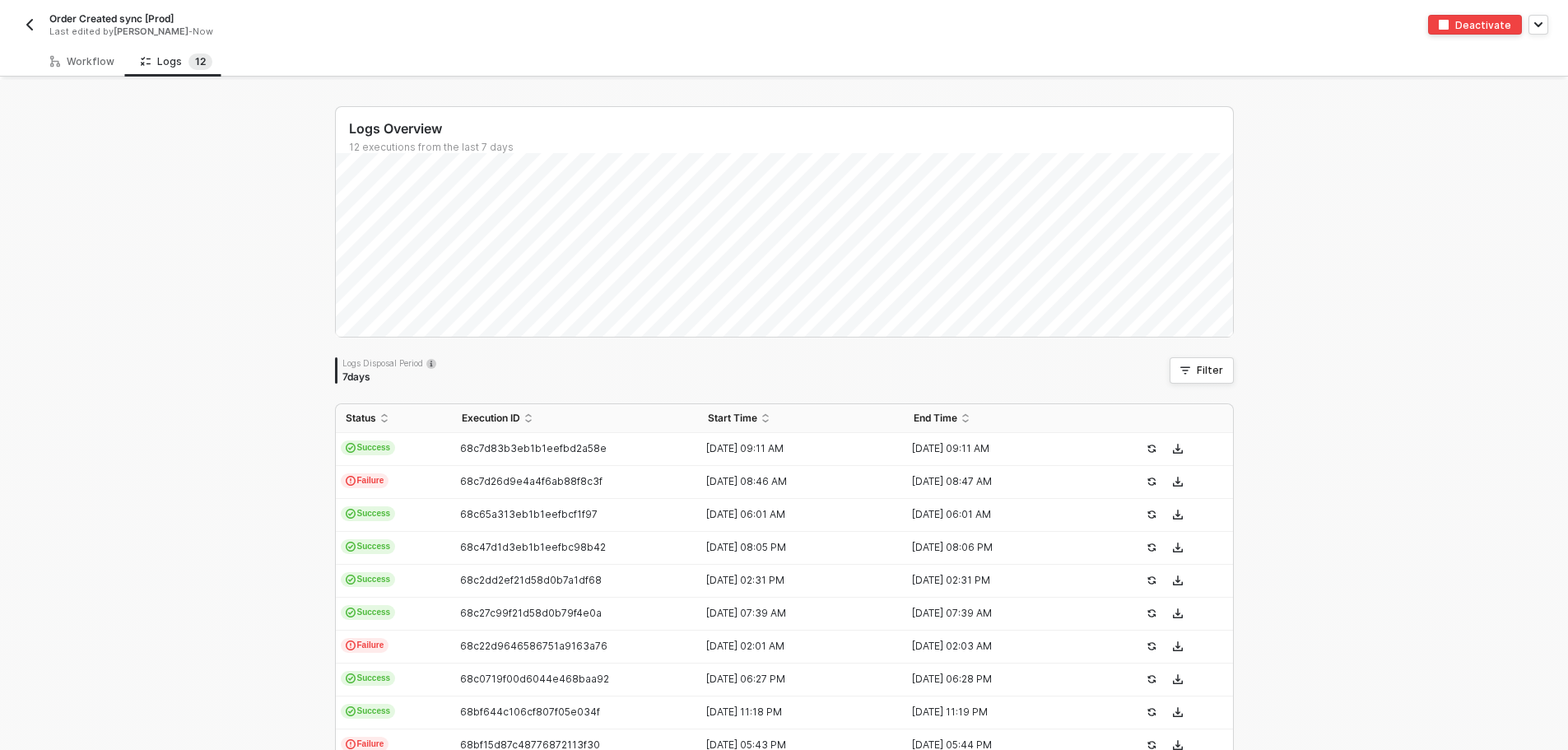
click at [33, 28] on img "button" at bounding box center [30, 24] width 14 height 14
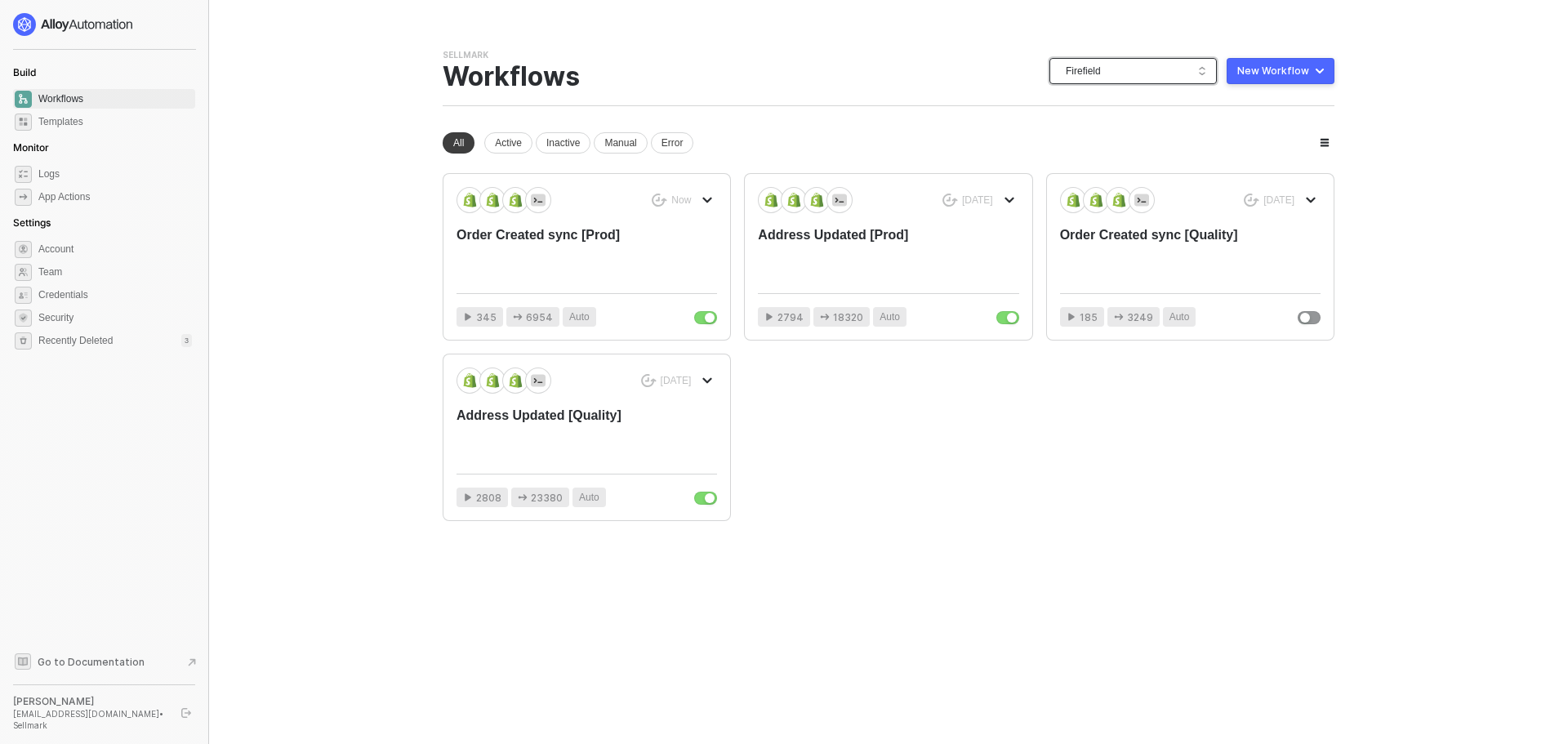
click at [1128, 74] on span "Firefield" at bounding box center [1136, 71] width 141 height 24
click at [1121, 273] on div "KJRests" at bounding box center [1150, 269] width 120 height 20
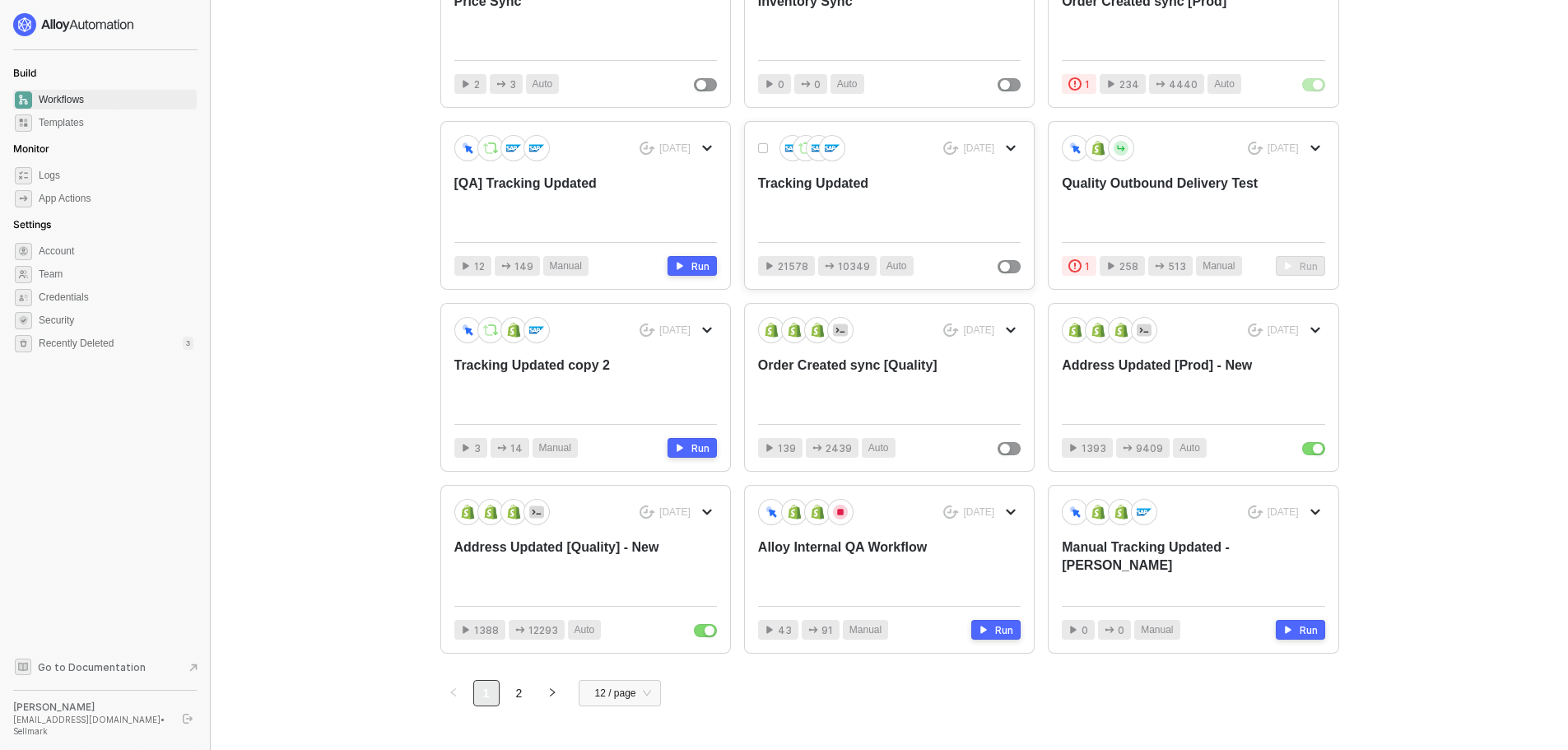
scroll to position [247, 0]
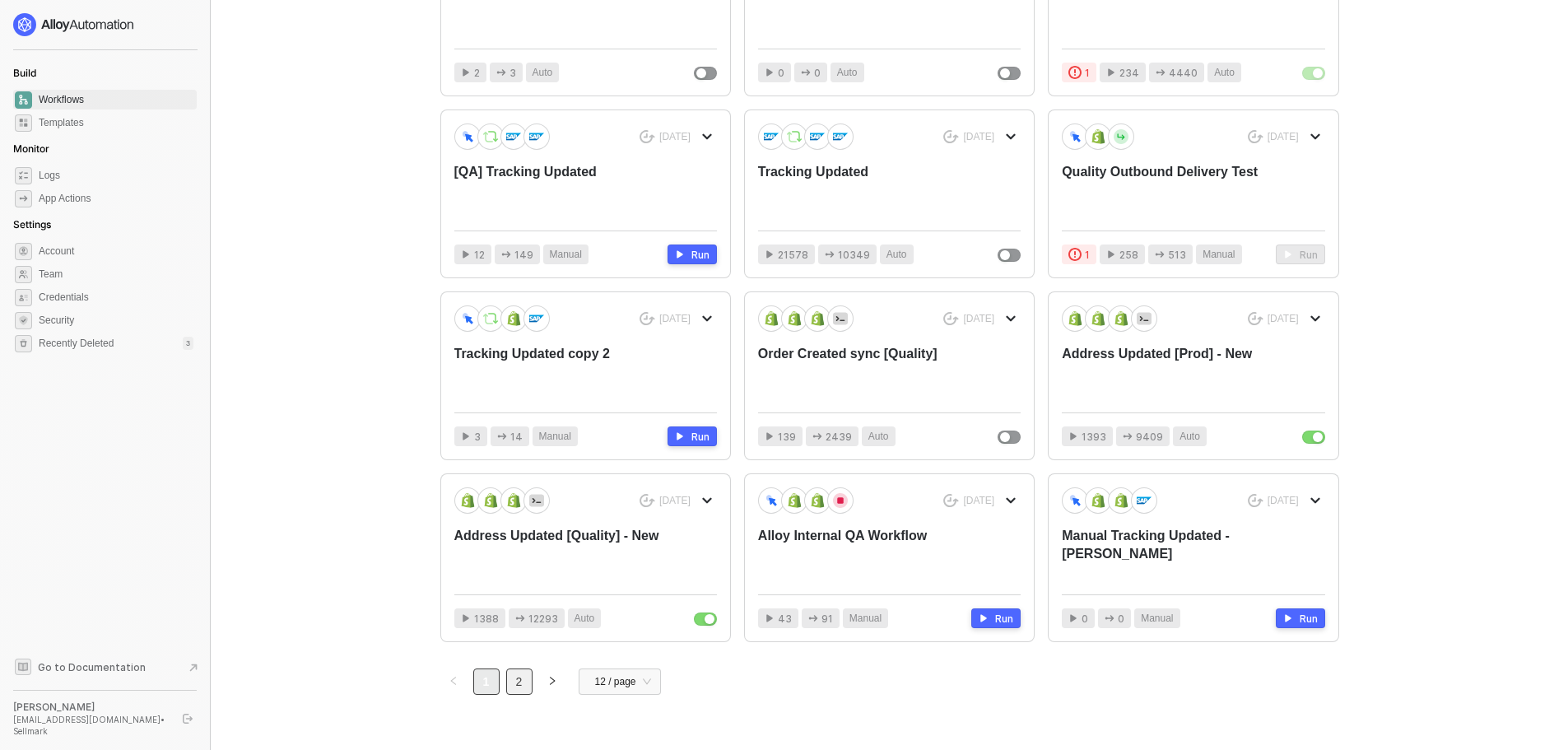
click at [525, 677] on link "2" at bounding box center [519, 681] width 24 height 24
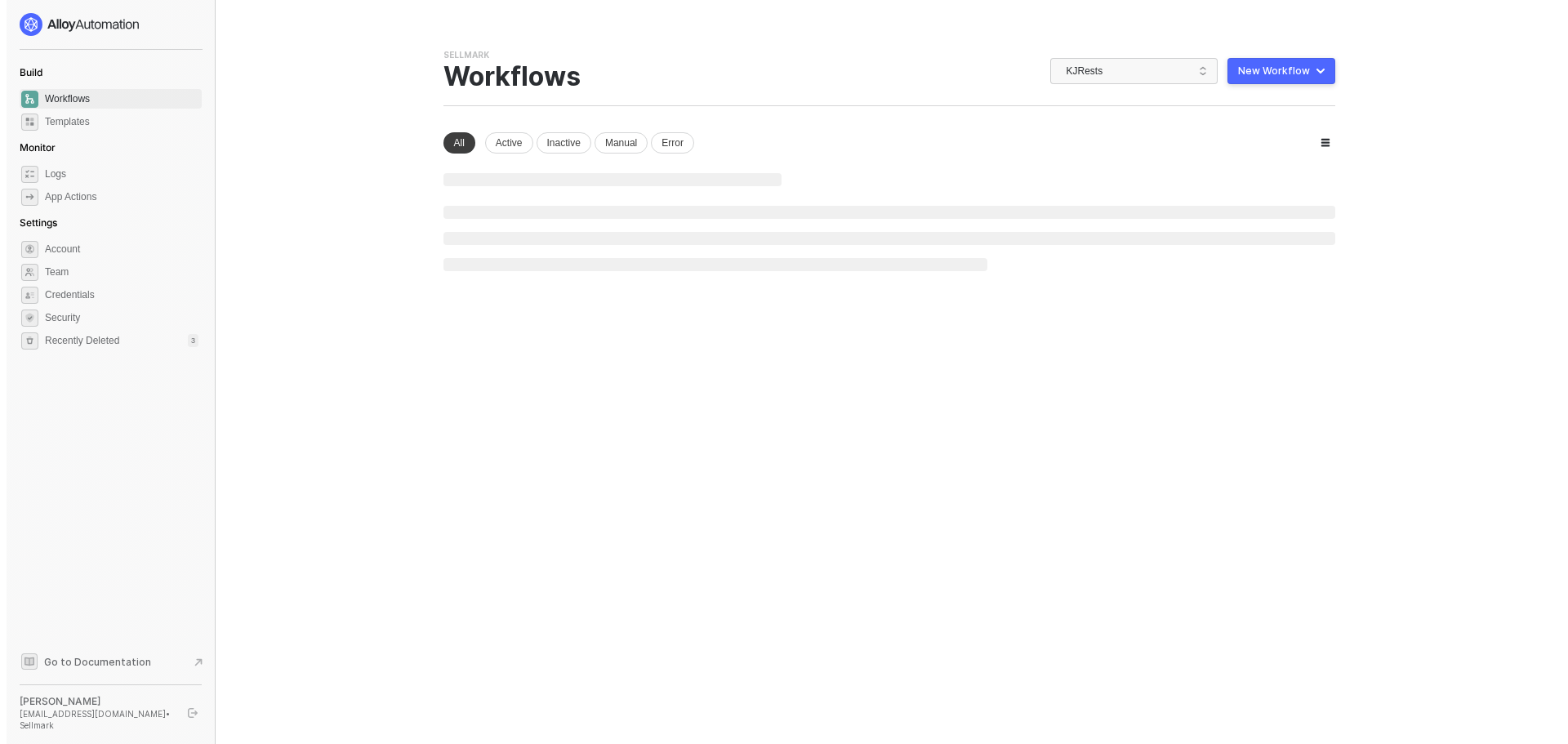
scroll to position [0, 0]
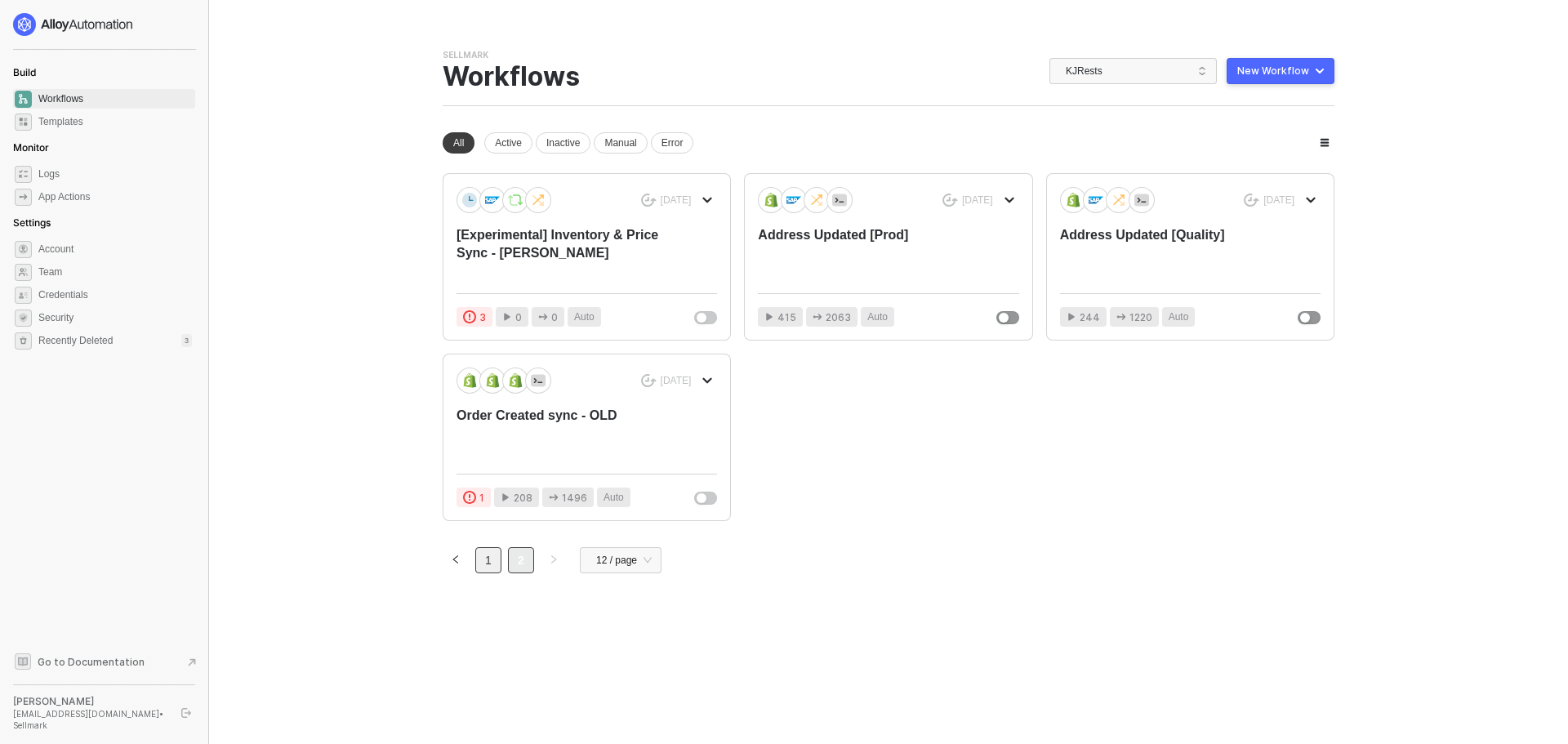
click at [495, 564] on link "1" at bounding box center [488, 559] width 24 height 24
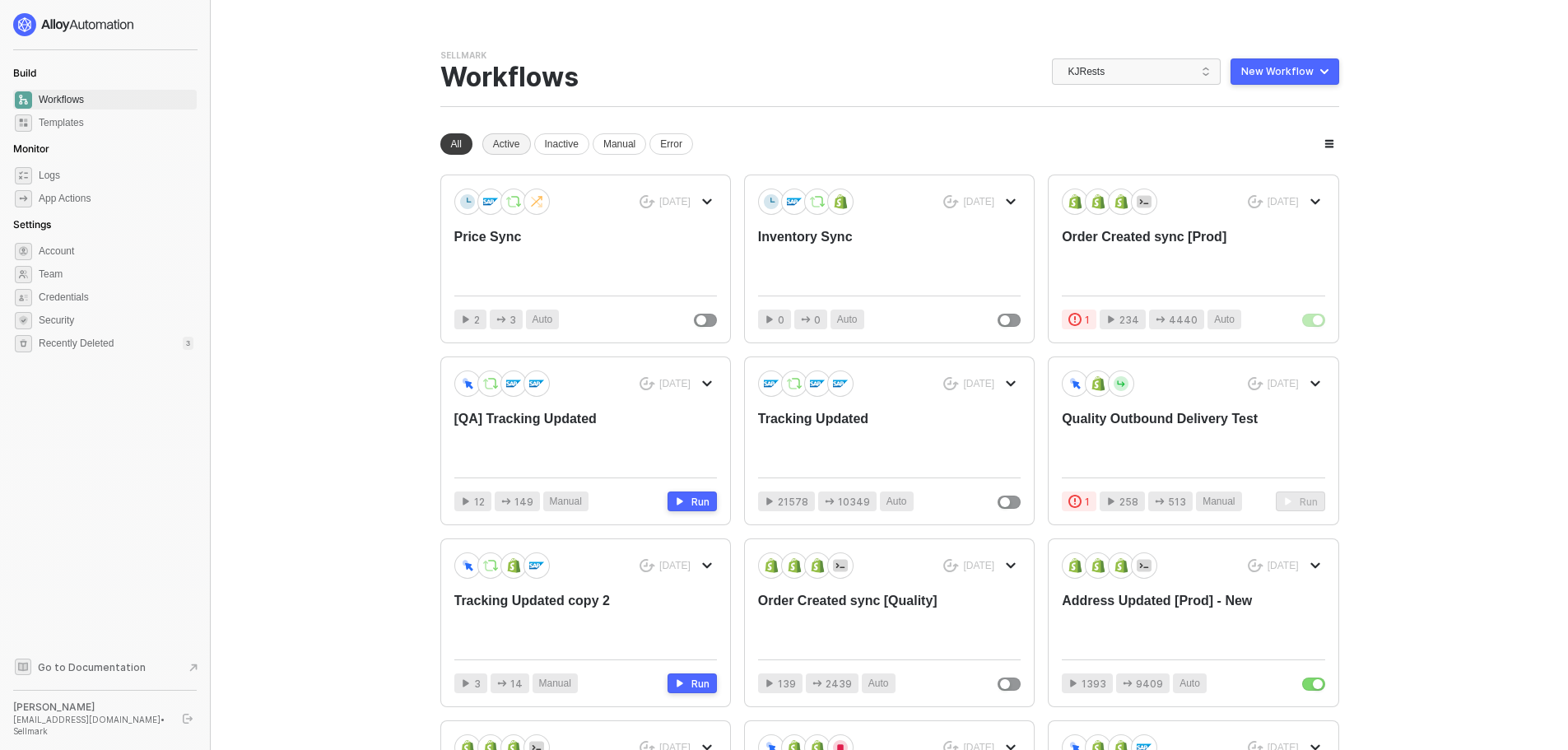
click at [498, 149] on div "Active" at bounding box center [507, 144] width 49 height 22
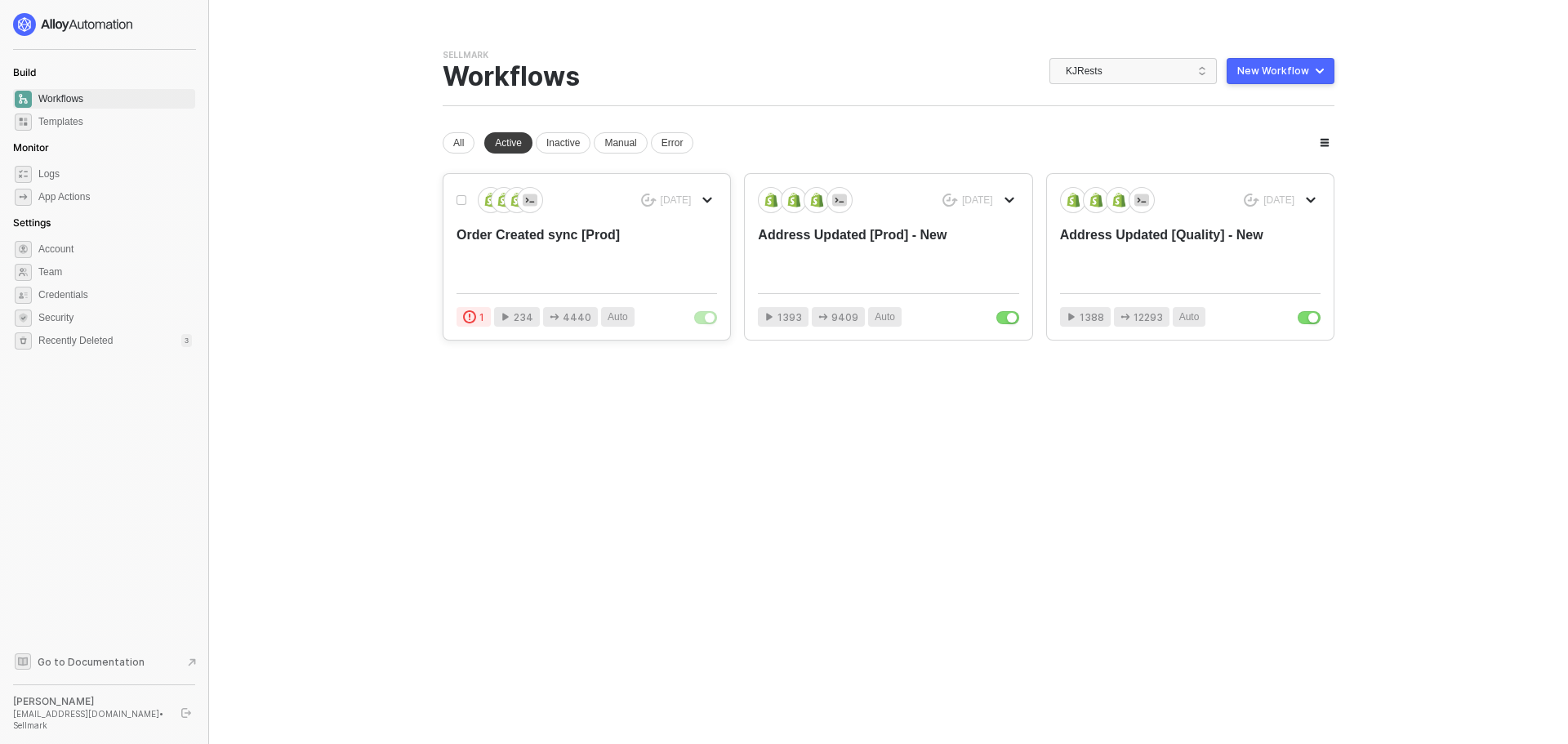
click at [653, 263] on div "Order Created sync [Prod]" at bounding box center [560, 253] width 208 height 54
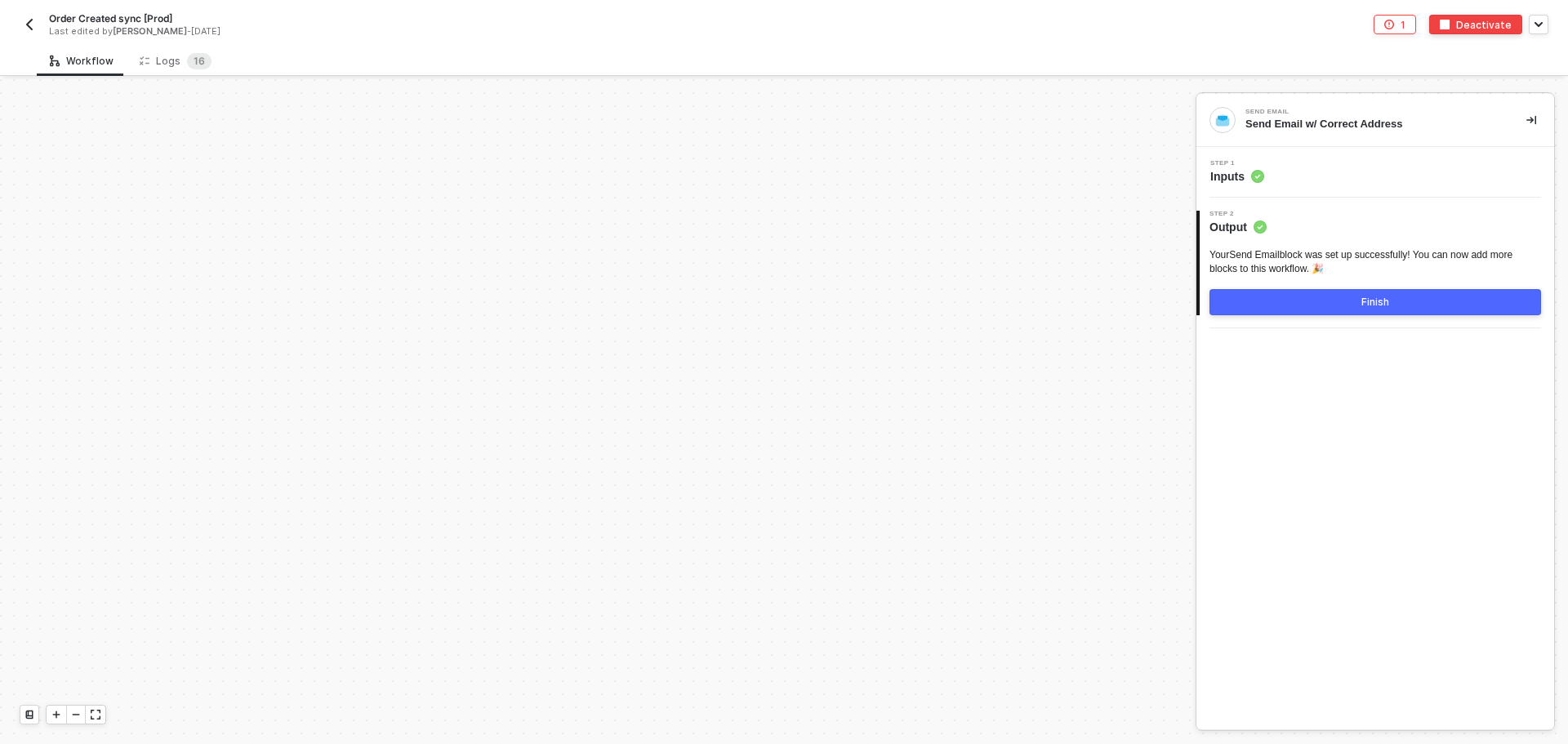
scroll to position [5521, 0]
click at [1394, 21] on icon "icon-error-page" at bounding box center [1388, 24] width 10 height 10
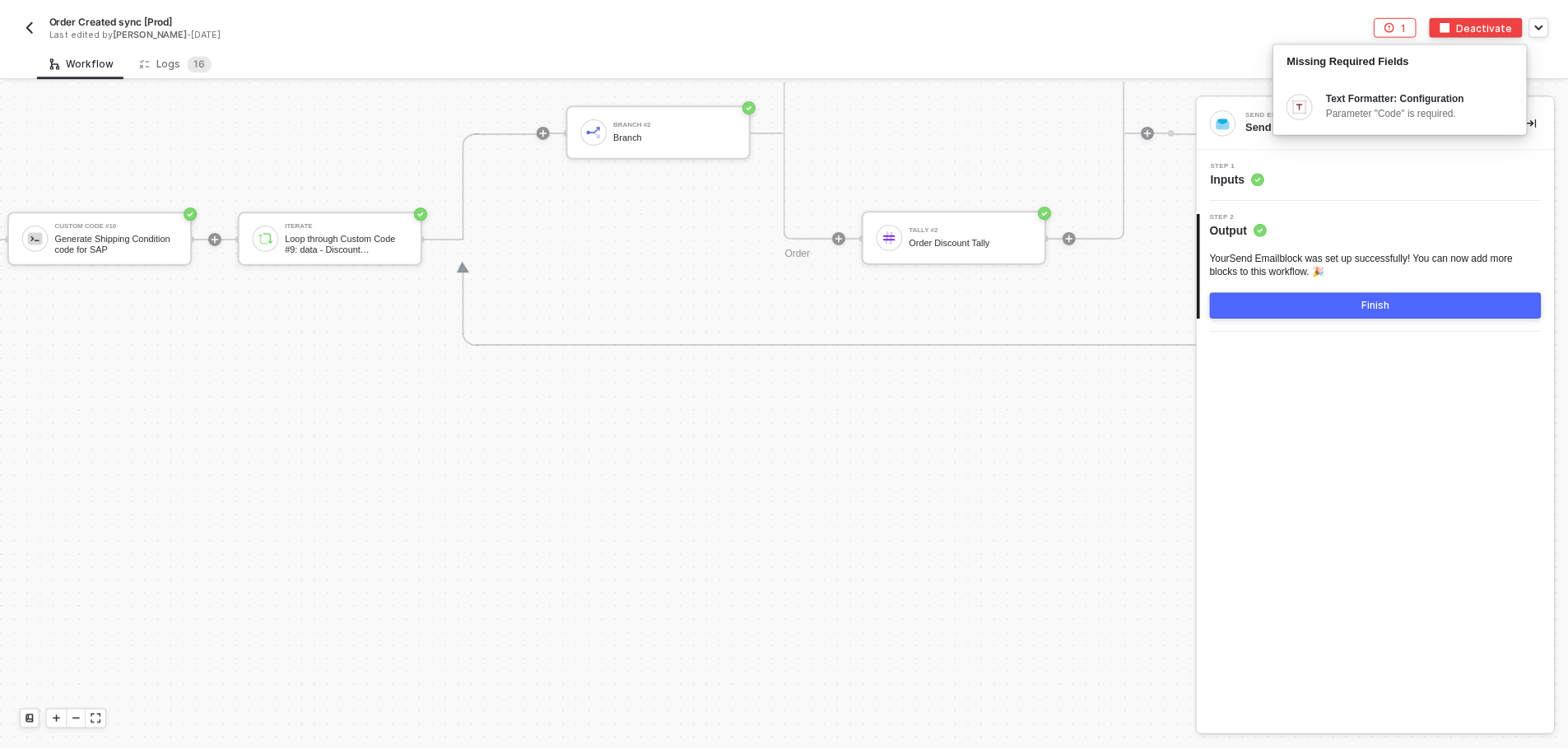
scroll to position [6800, 3575]
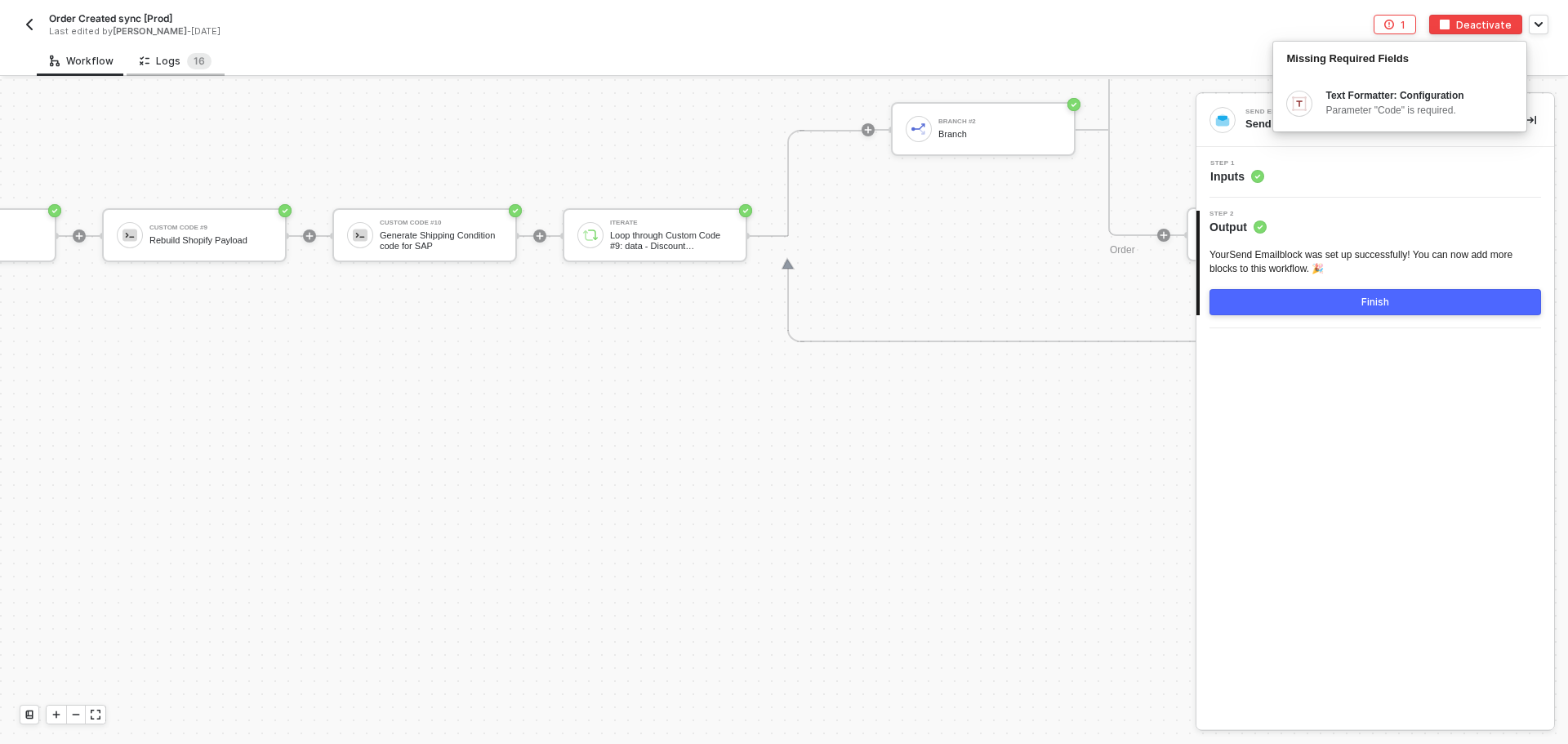
click at [159, 62] on div "Logs 1 6" at bounding box center [175, 61] width 71 height 16
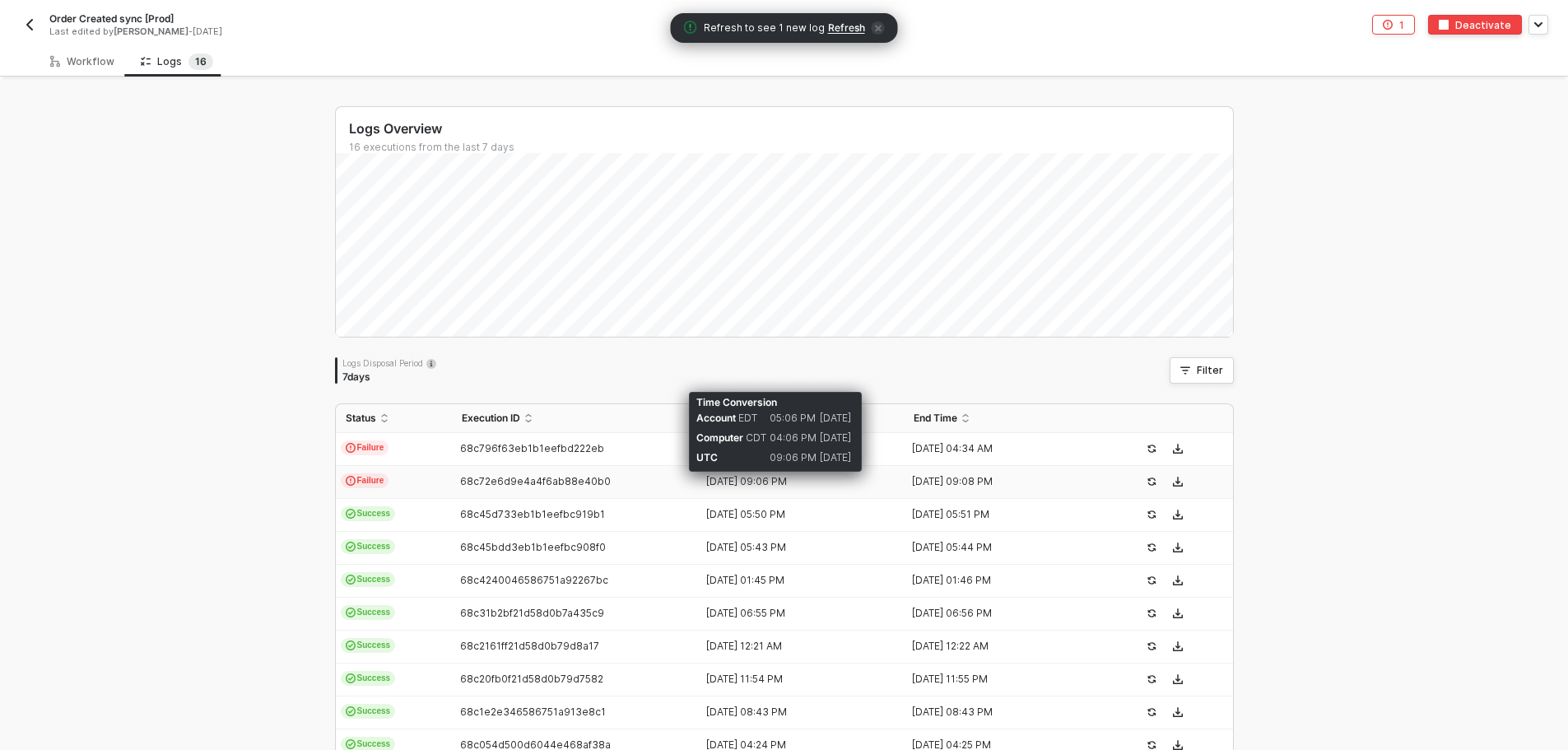
click at [768, 477] on div "[DATE] 09:06 PM" at bounding box center [794, 481] width 193 height 14
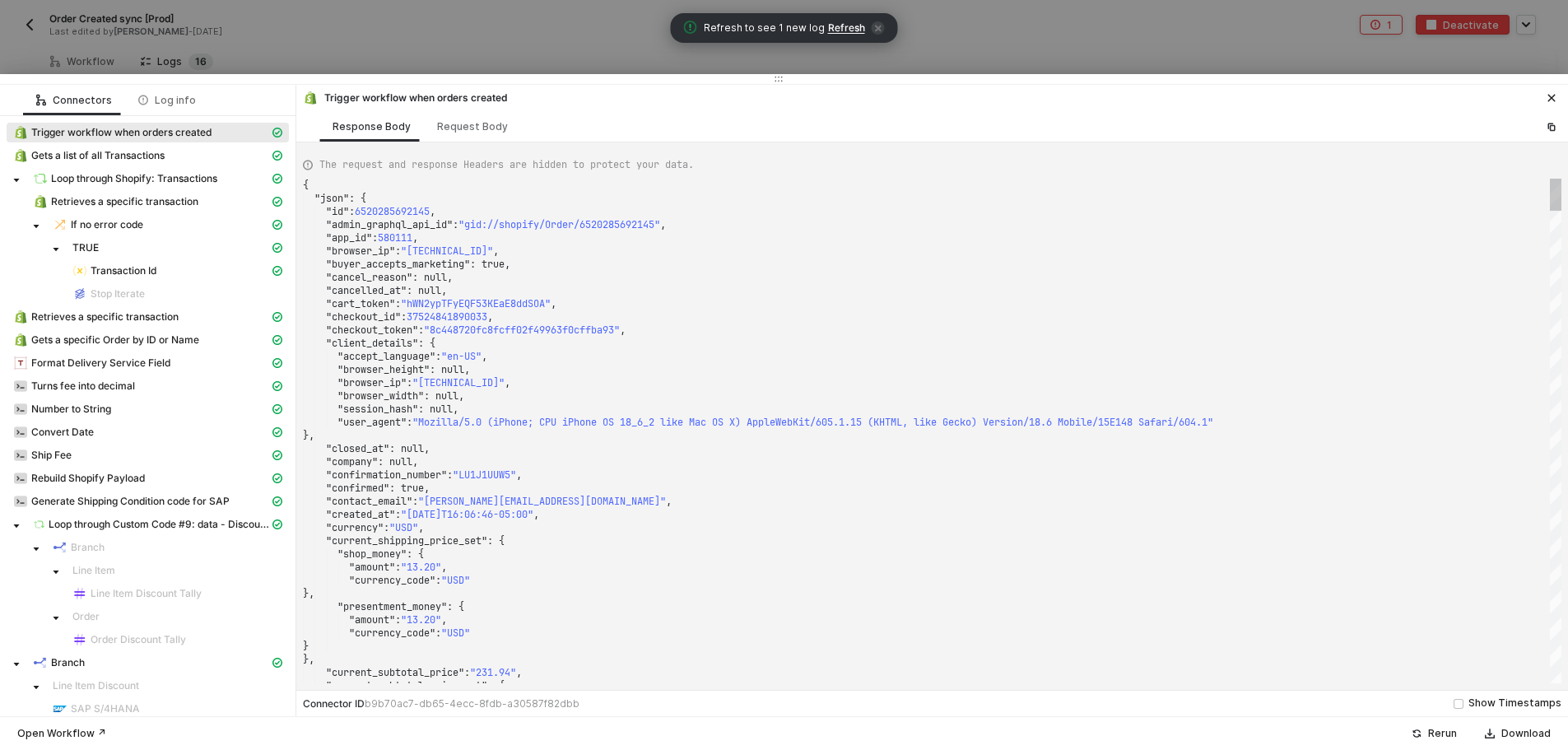
drag, startPoint x: 740, startPoint y: 263, endPoint x: 758, endPoint y: 68, distance: 195.8
click at [758, 74] on div at bounding box center [784, 78] width 1568 height 10
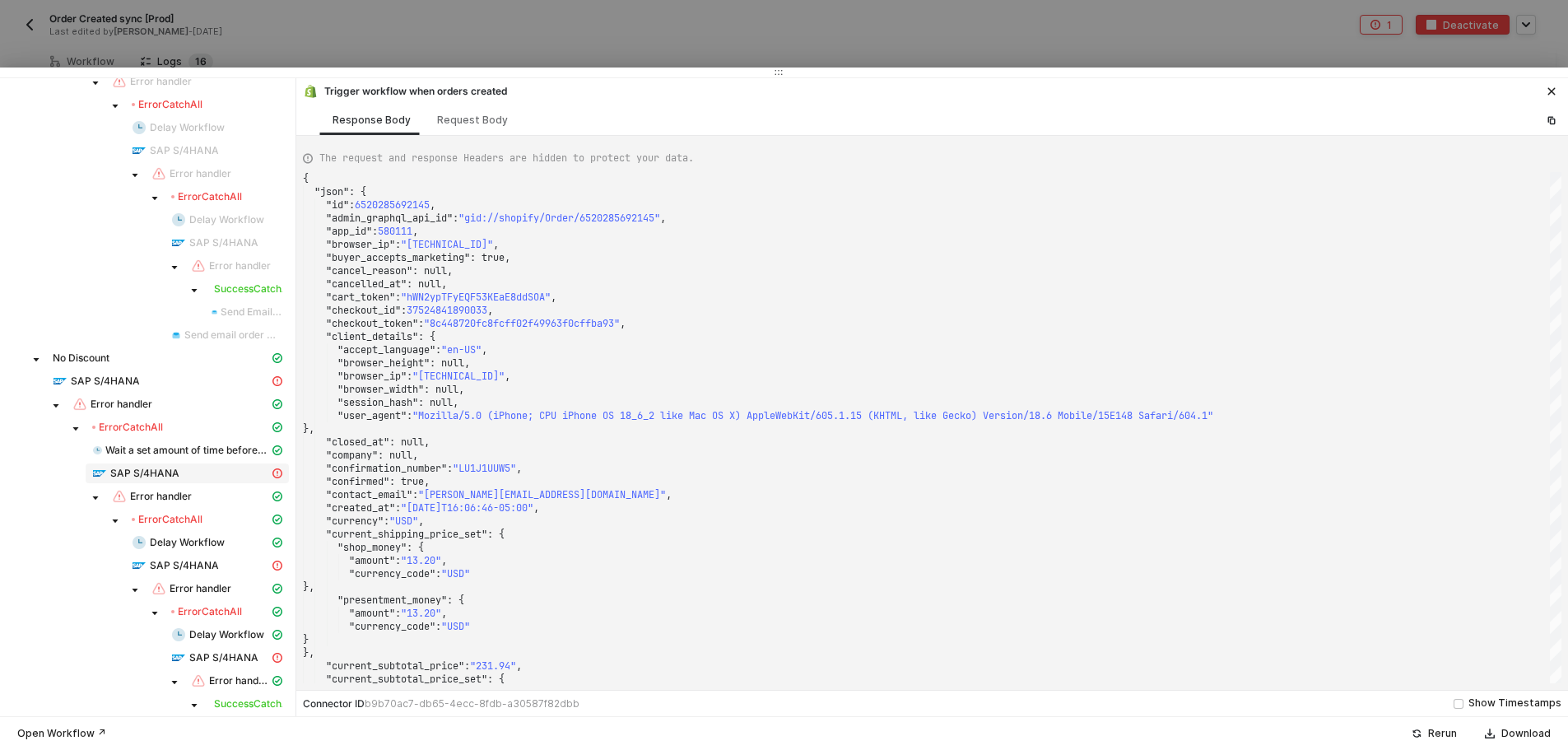
scroll to position [1152, 0]
click at [120, 377] on span "SAP S/4HANA" at bounding box center [105, 379] width 69 height 14
type textarea "{ "message": "{\"code\":\"/IWCOR/CX_DS_EDM_FACET_ERROR/005056A509B11ED1BDCCCC5E…"
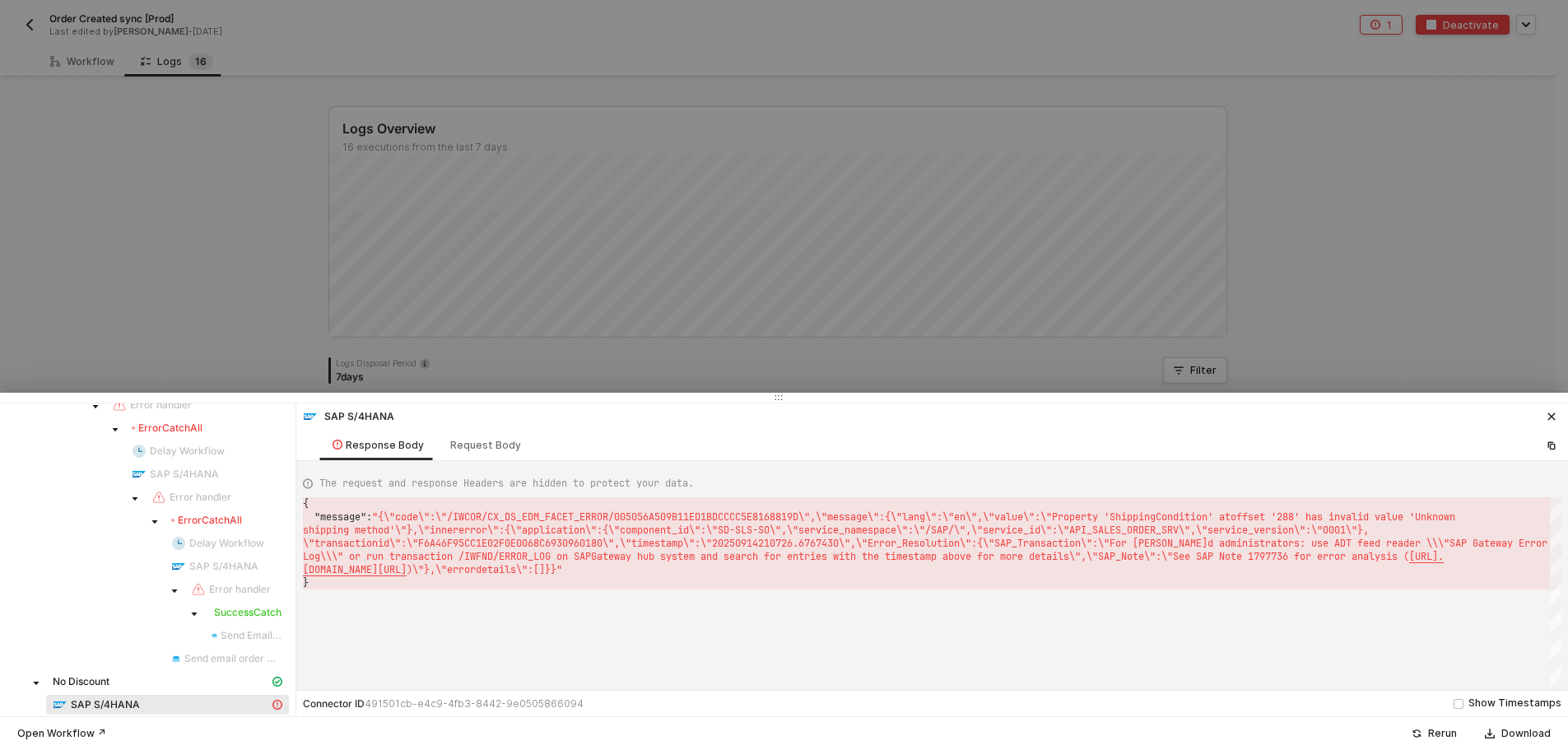
click at [677, 393] on div at bounding box center [784, 397] width 1568 height 10
click at [122, 120] on div at bounding box center [784, 375] width 1568 height 750
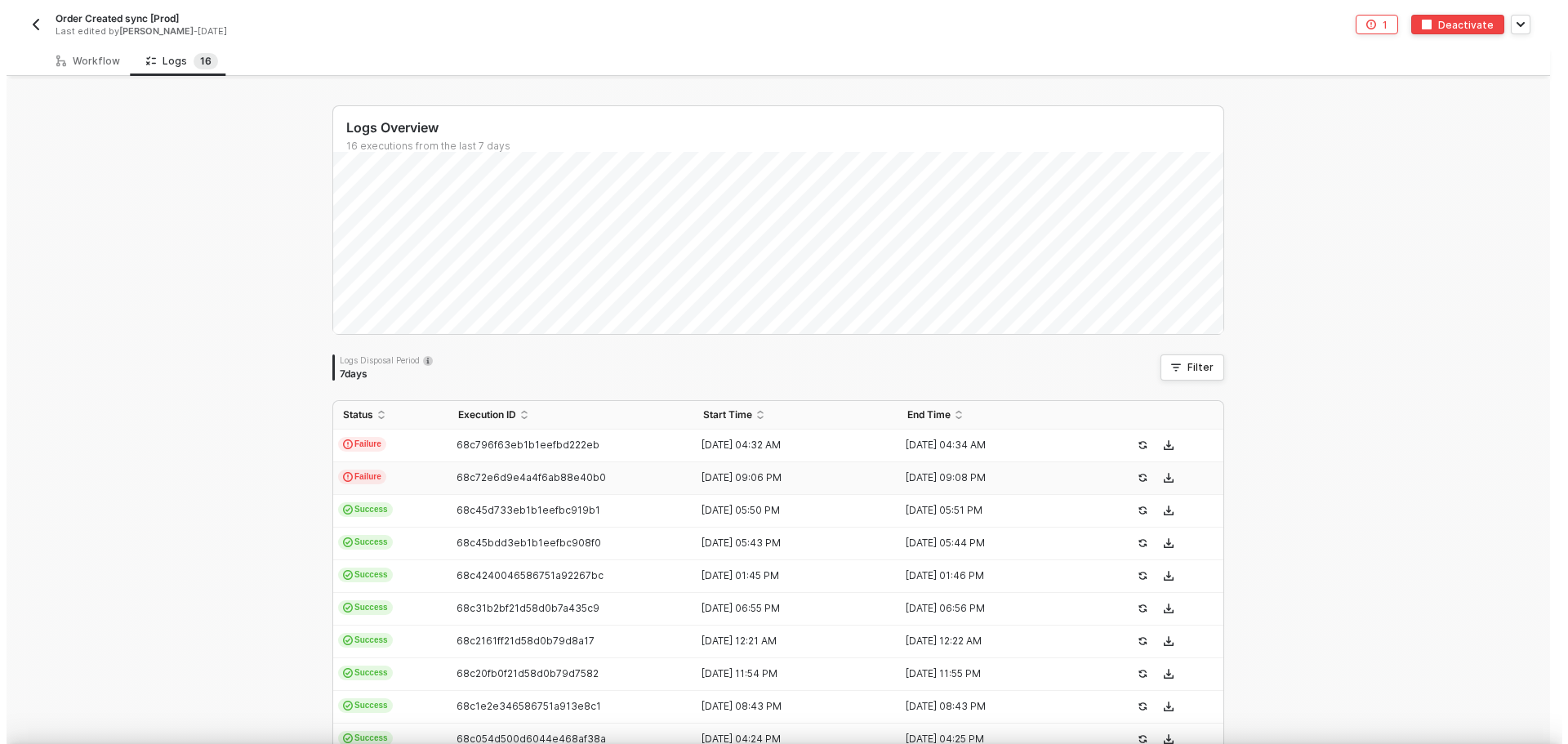
scroll to position [0, 0]
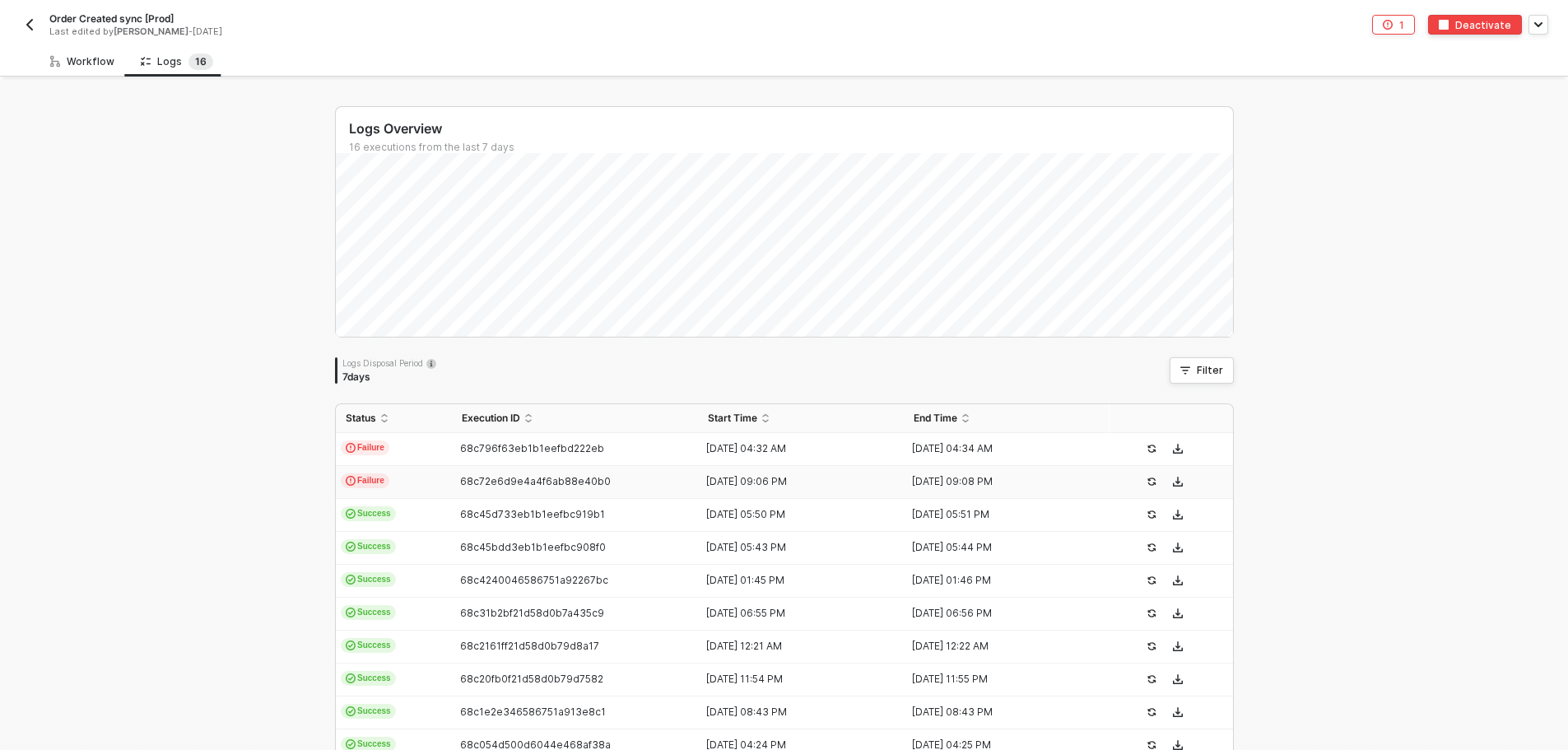
click at [81, 63] on div "Workflow" at bounding box center [82, 61] width 64 height 14
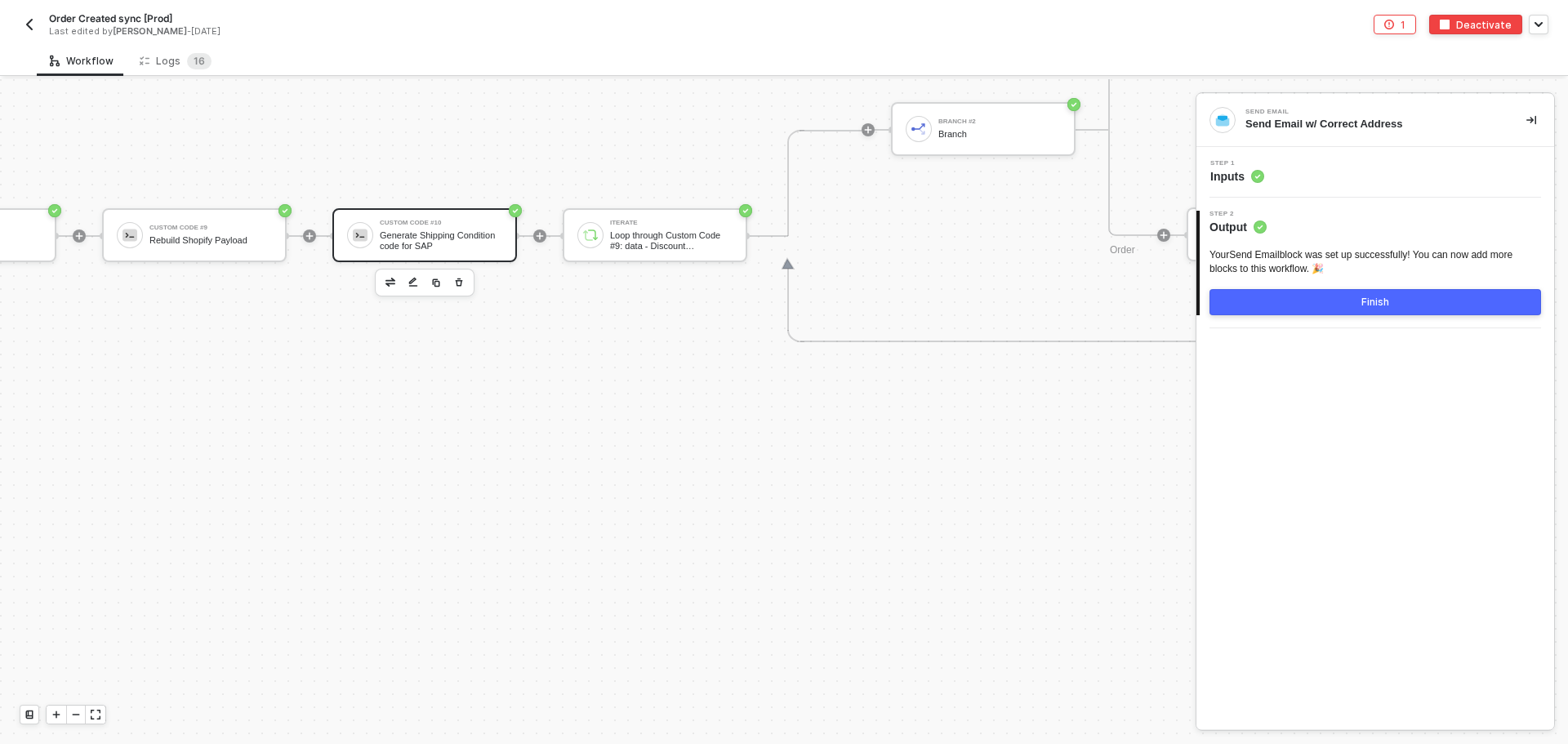
click at [385, 248] on div "Generate Shipping Condition code for SAP" at bounding box center [440, 240] width 122 height 21
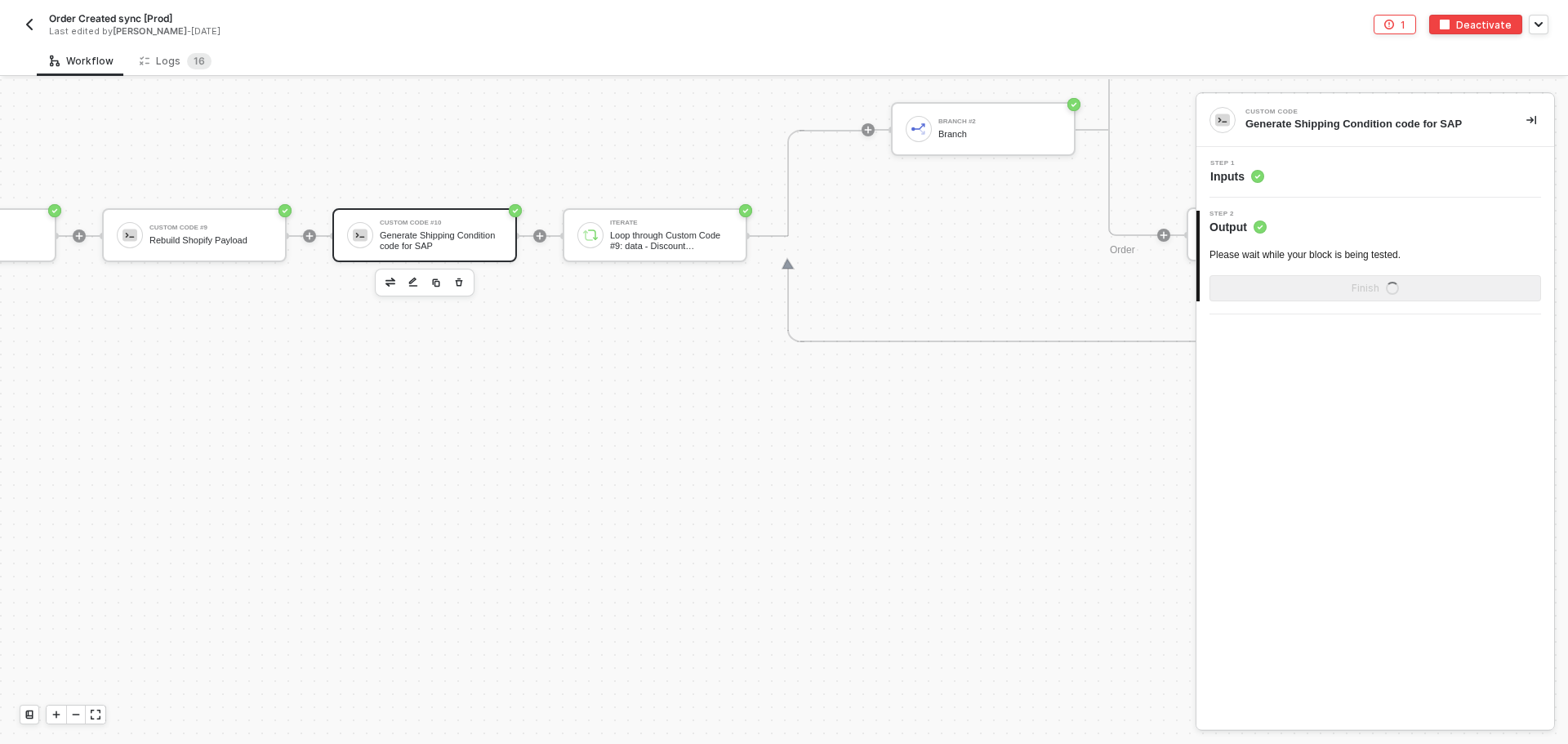
click at [1233, 177] on span "Inputs" at bounding box center [1237, 176] width 54 height 16
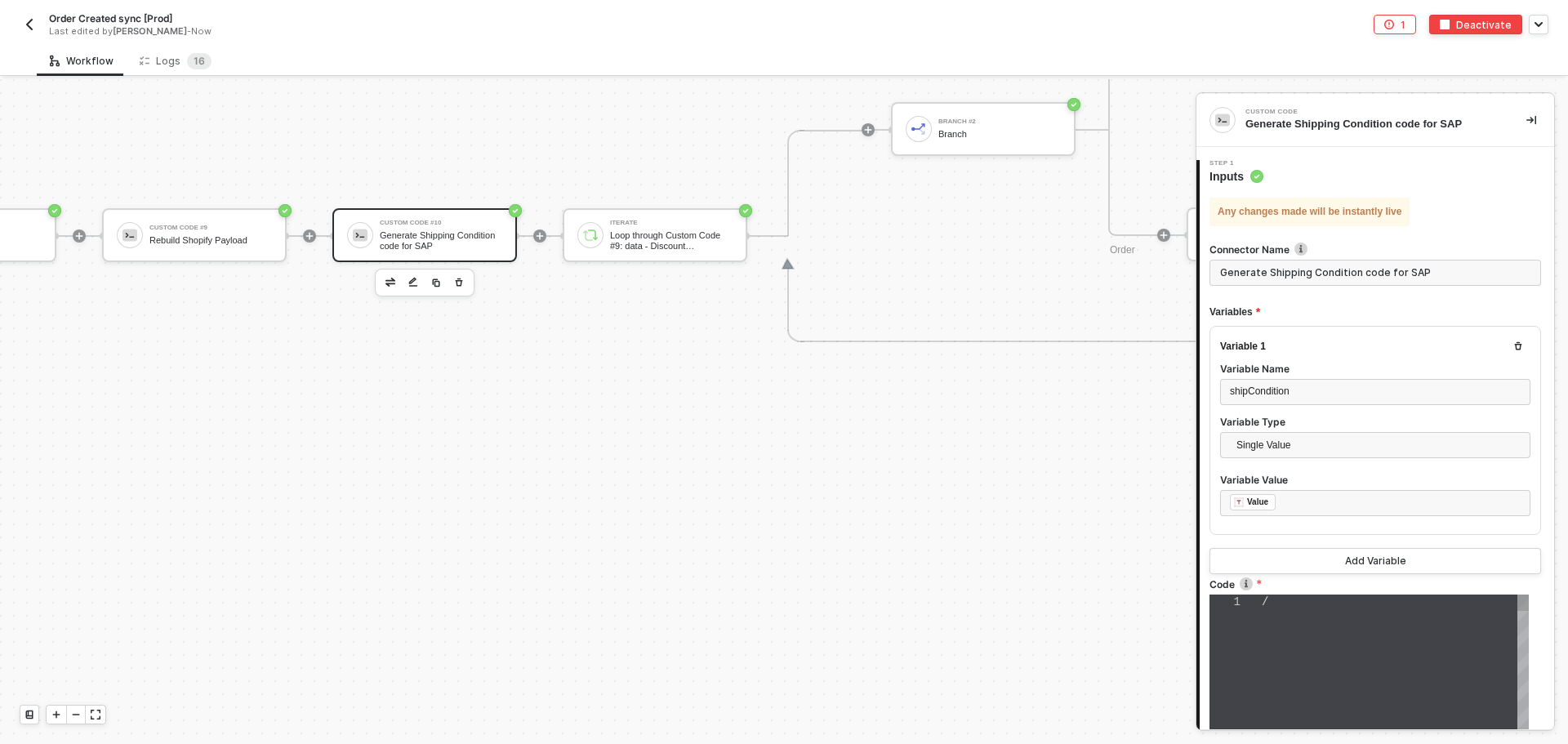
type textarea "// const shippingCodes = { // "FedEx 2Day": "F2", // "FedEx Express Saver": "F3…"
click at [1266, 653] on span "// "FedEx Ground": "FG"," at bounding box center [1350, 648] width 178 height 13
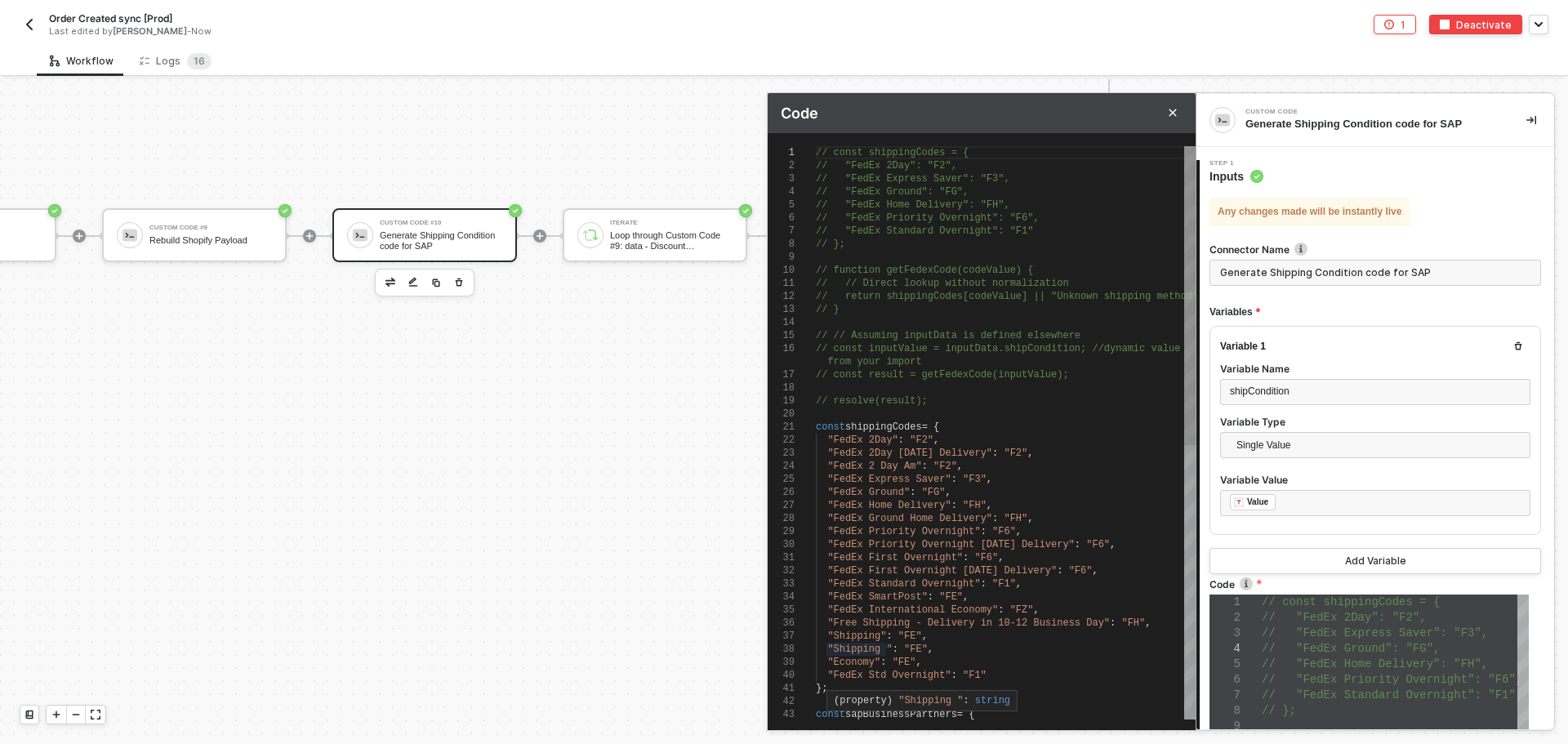
click at [952, 617] on span ""Free Shipping - Delivery in 10-12 Business Day"" at bounding box center [968, 623] width 282 height 12
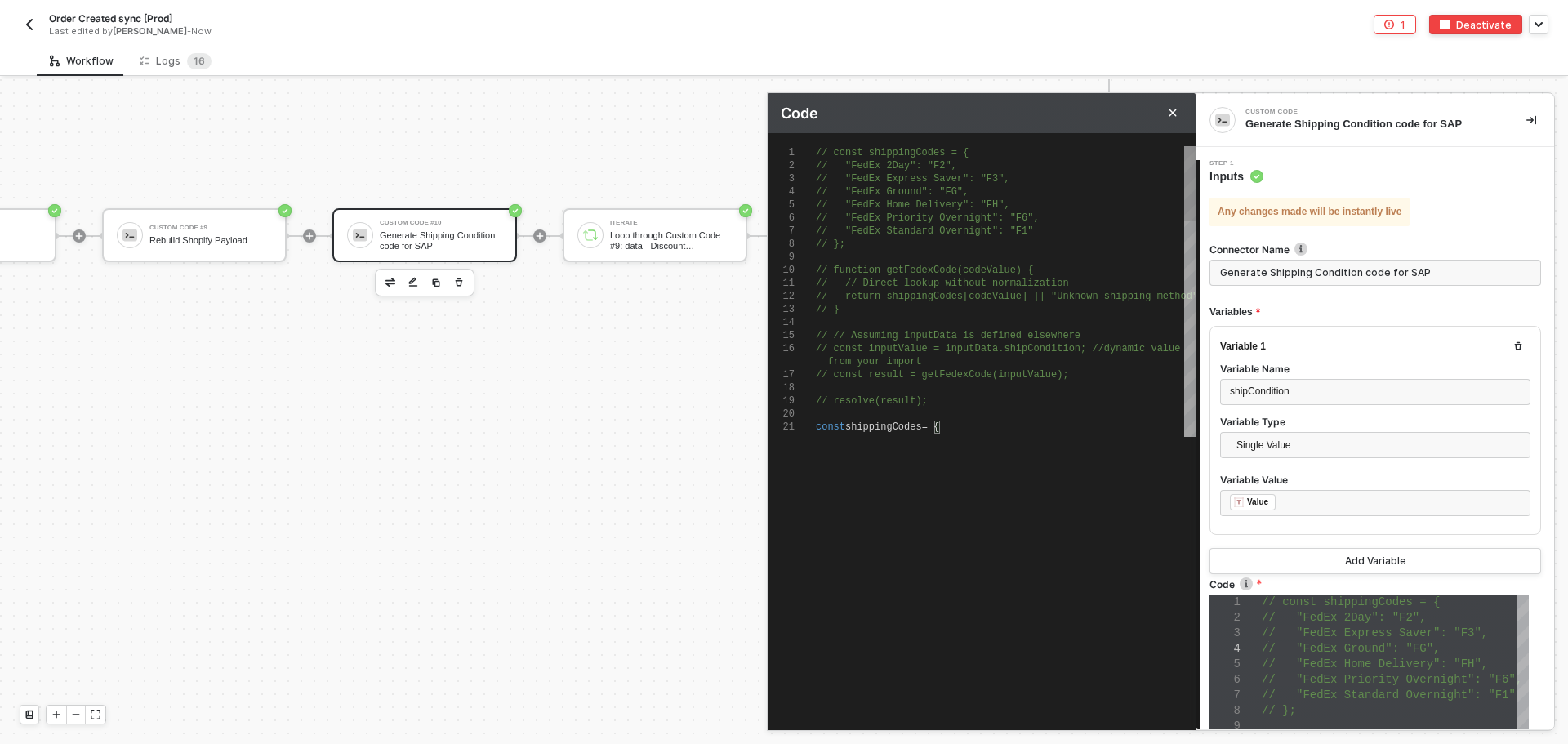
type textarea ""FedEx Priority Overnight": "F6", "FedEx Priority Overnight [DATE] Delivery": "…"
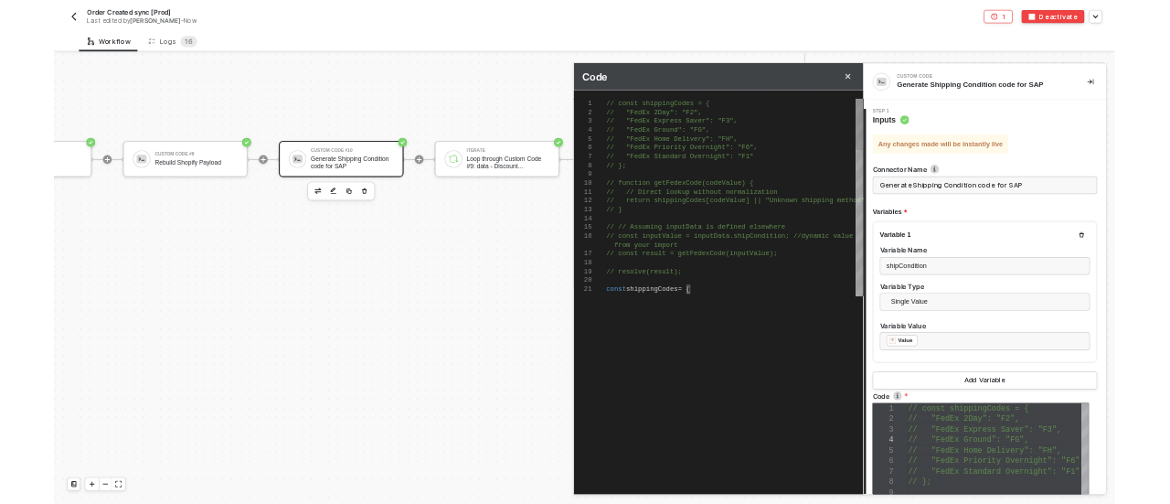
scroll to position [7552, 3969]
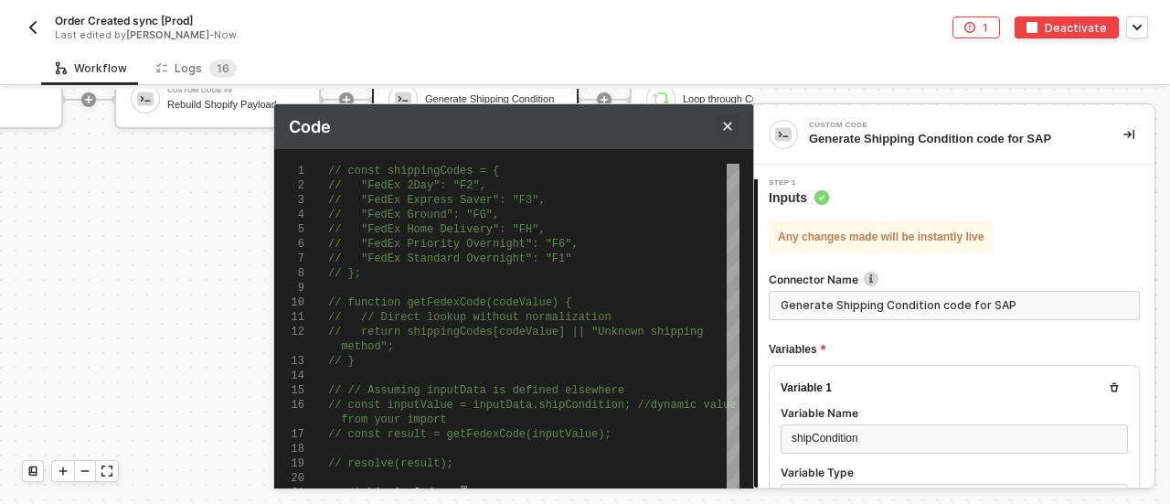
click at [731, 125] on icon "Close" at bounding box center [727, 126] width 11 height 11
